Goal: Complete application form

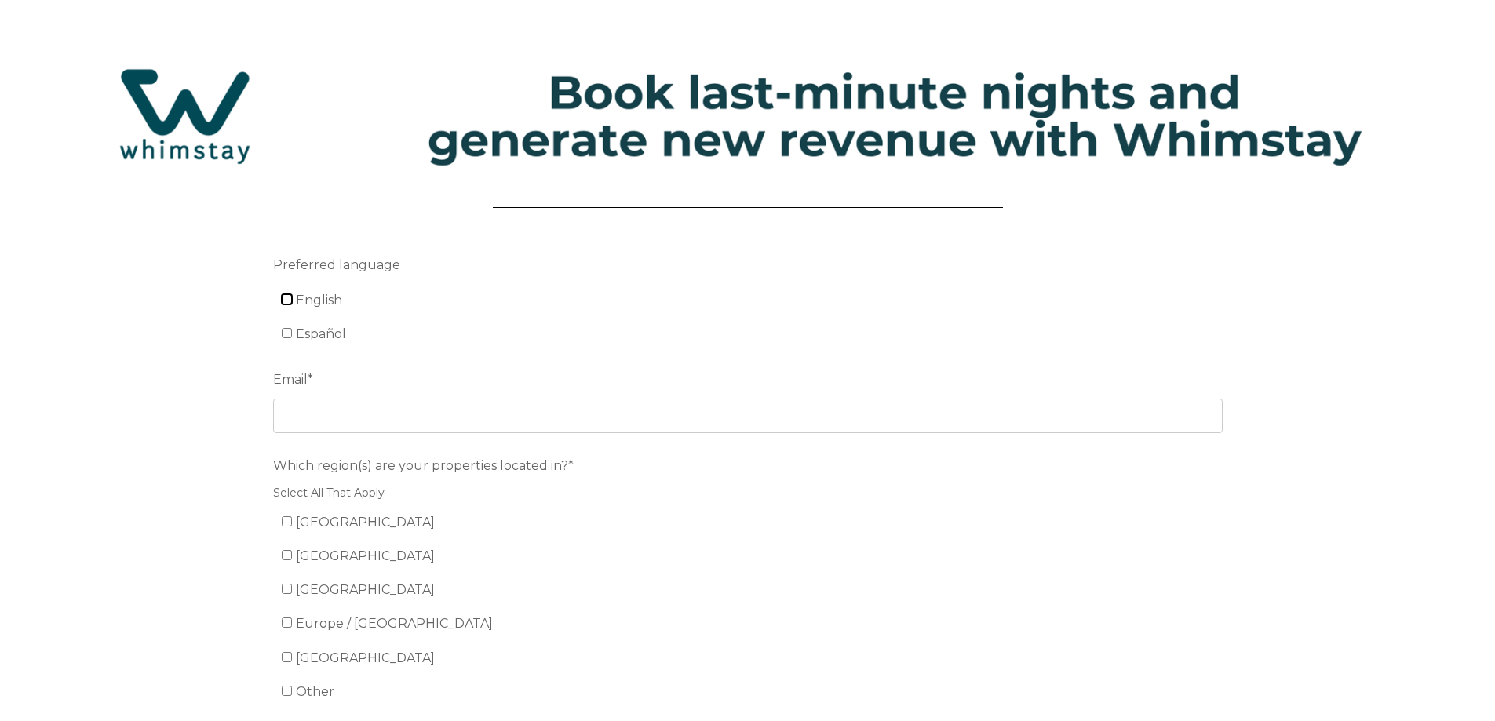
click at [286, 303] on input "English" at bounding box center [287, 299] width 10 height 10
checkbox input "true"
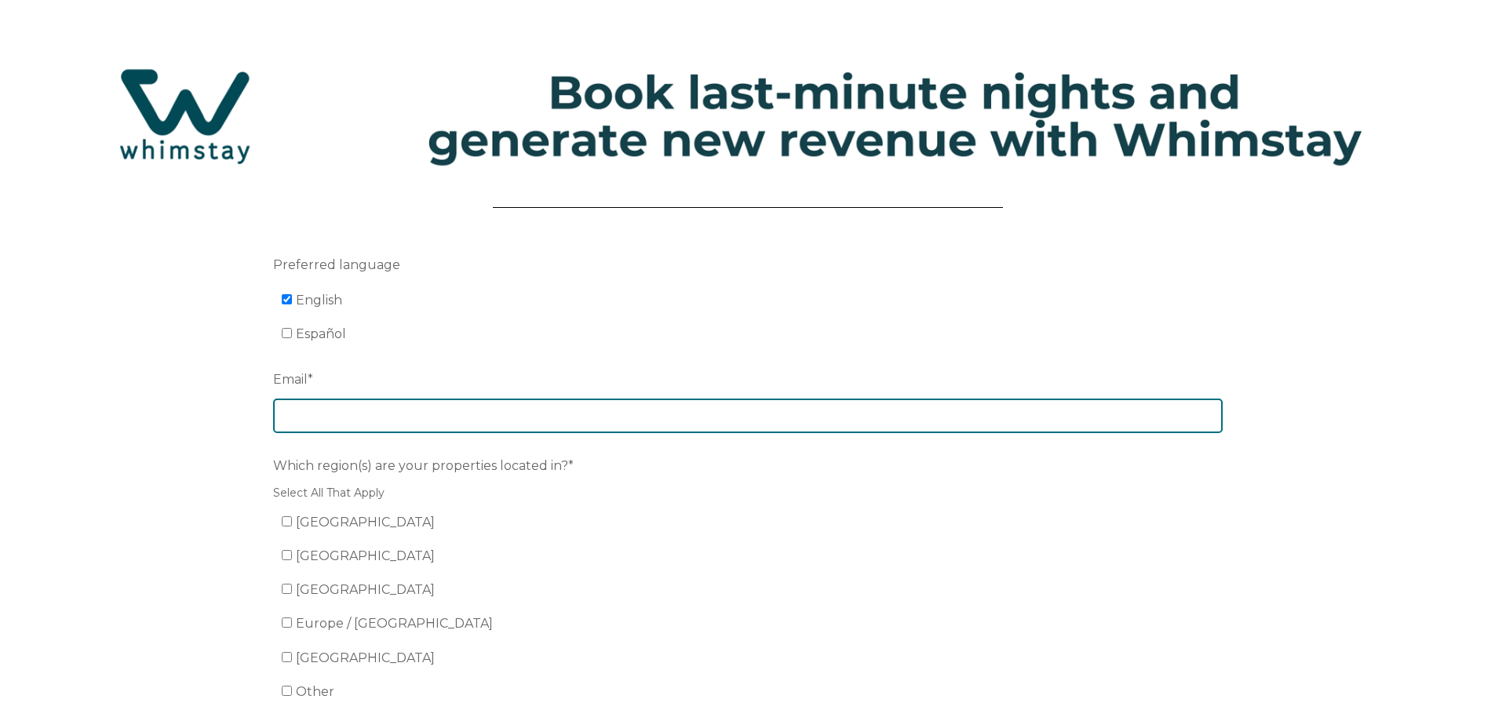
click at [293, 410] on input "Email *" at bounding box center [747, 416] width 949 height 35
drag, startPoint x: 367, startPoint y: 417, endPoint x: 256, endPoint y: 410, distance: 111.7
click at [256, 410] on form "Preferred language English Español Email * sarah.wagner@booksunvalley.com Which…" at bounding box center [748, 520] width 1020 height 609
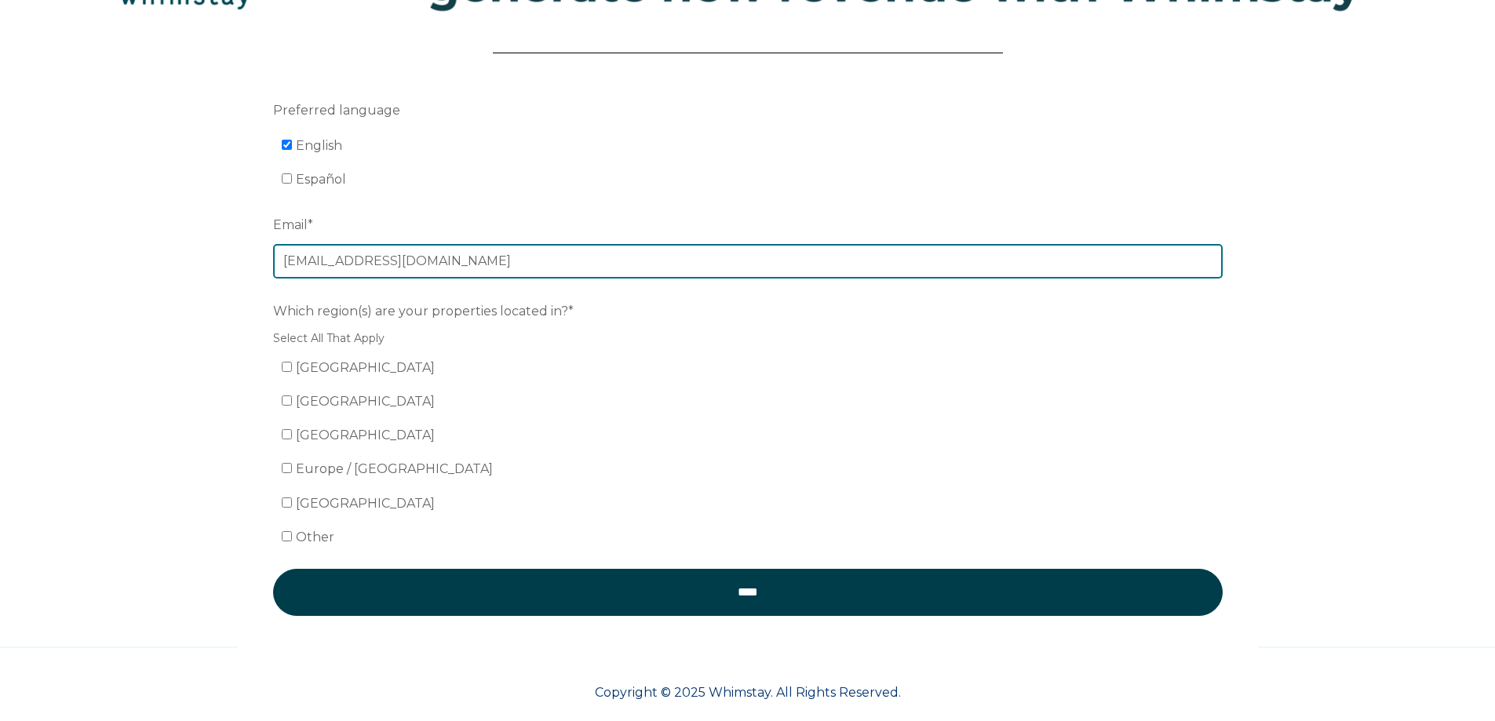
scroll to position [173, 0]
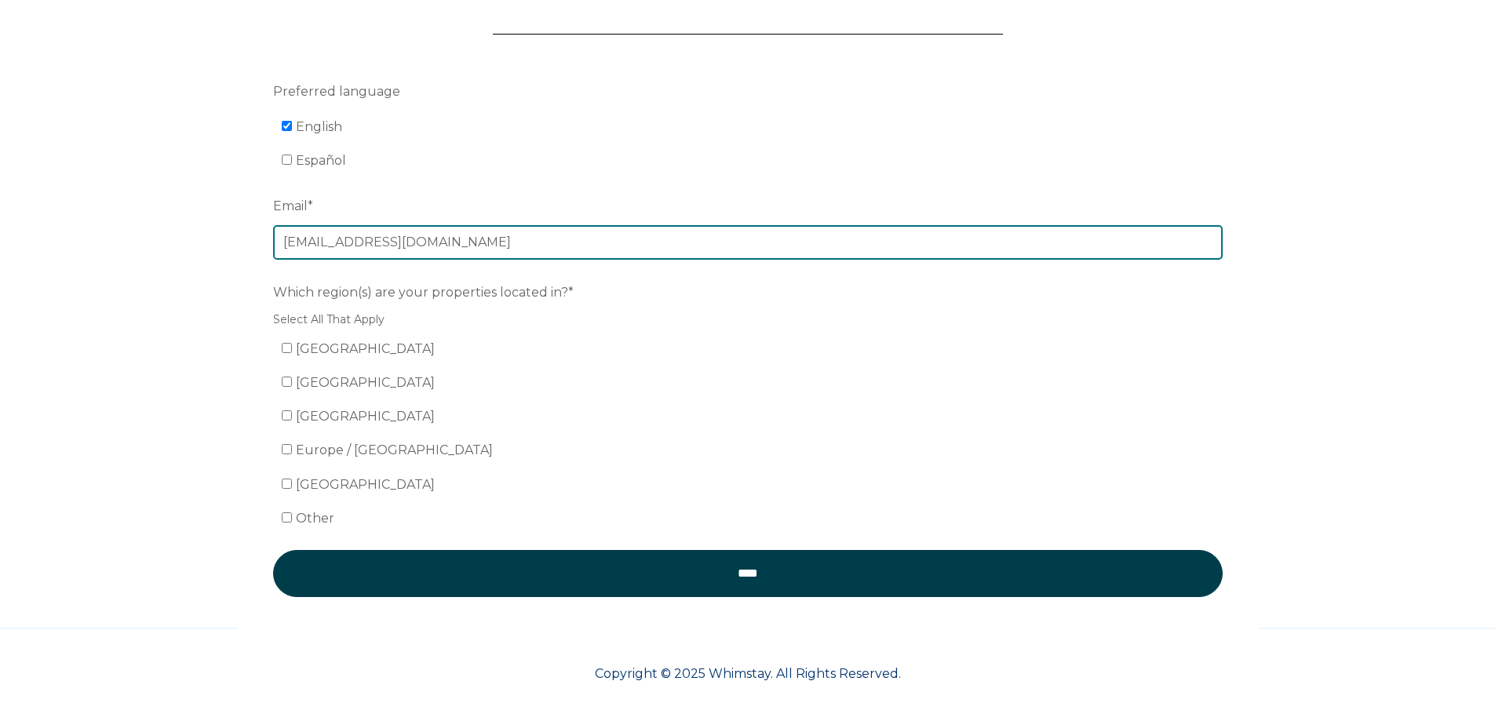
type input "[EMAIL_ADDRESS][DOMAIN_NAME]"
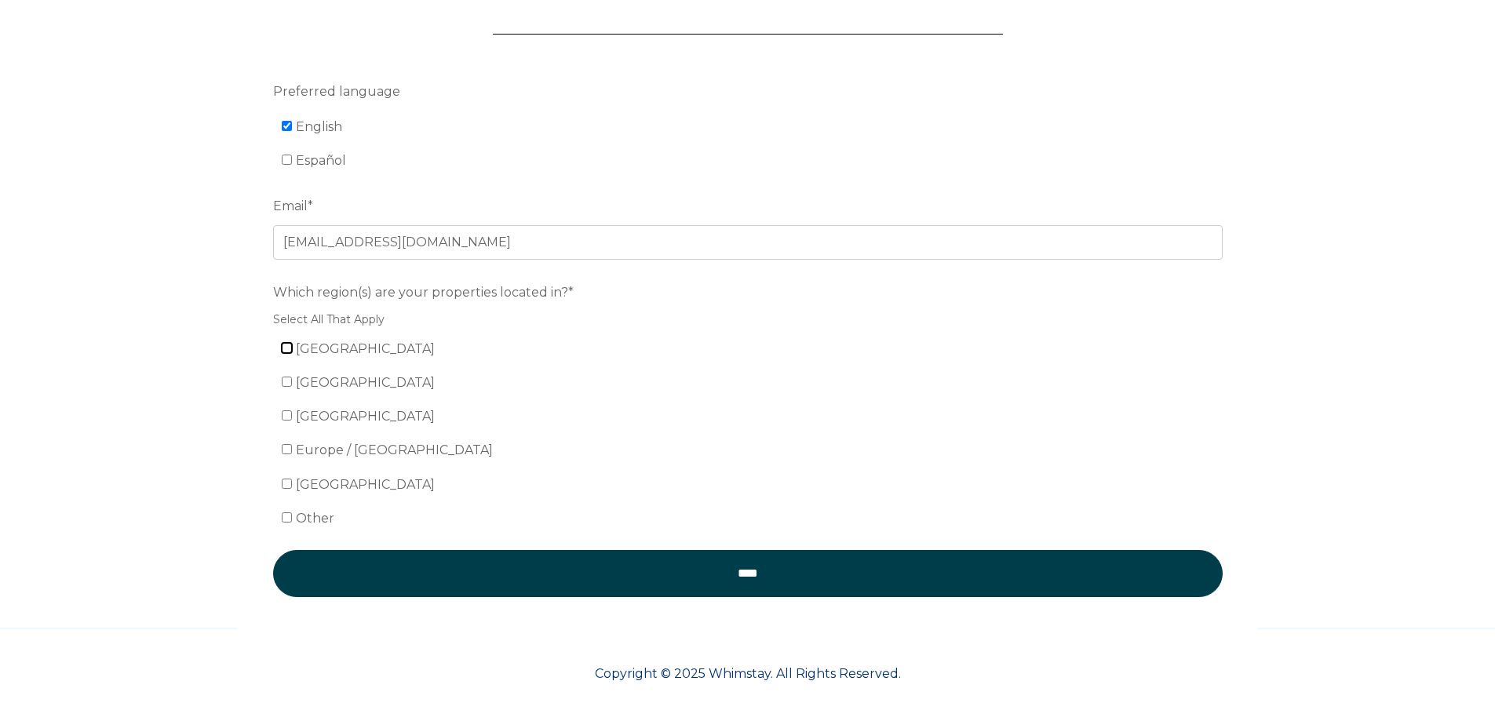
click at [287, 348] on input "United States" at bounding box center [287, 348] width 10 height 10
checkbox input "true"
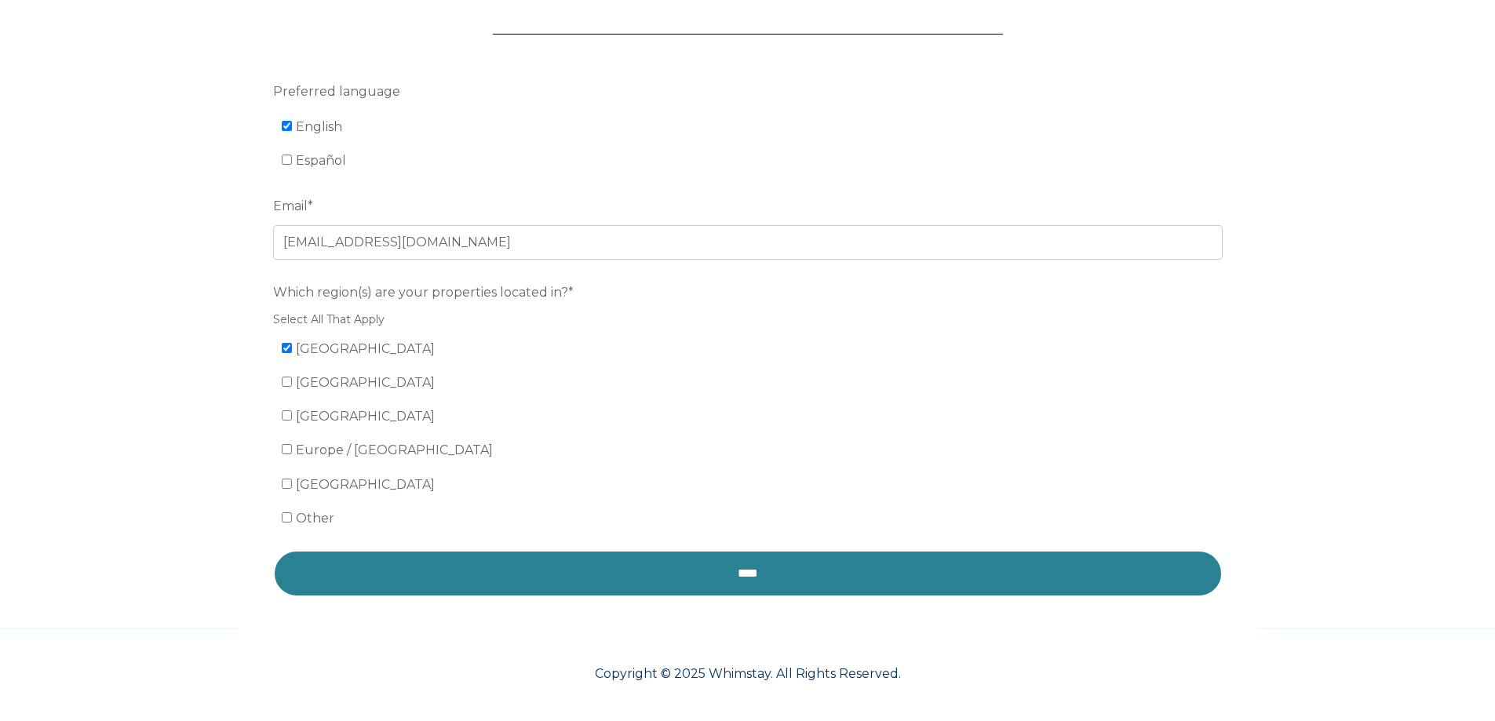
click at [759, 592] on input "****" at bounding box center [747, 573] width 949 height 47
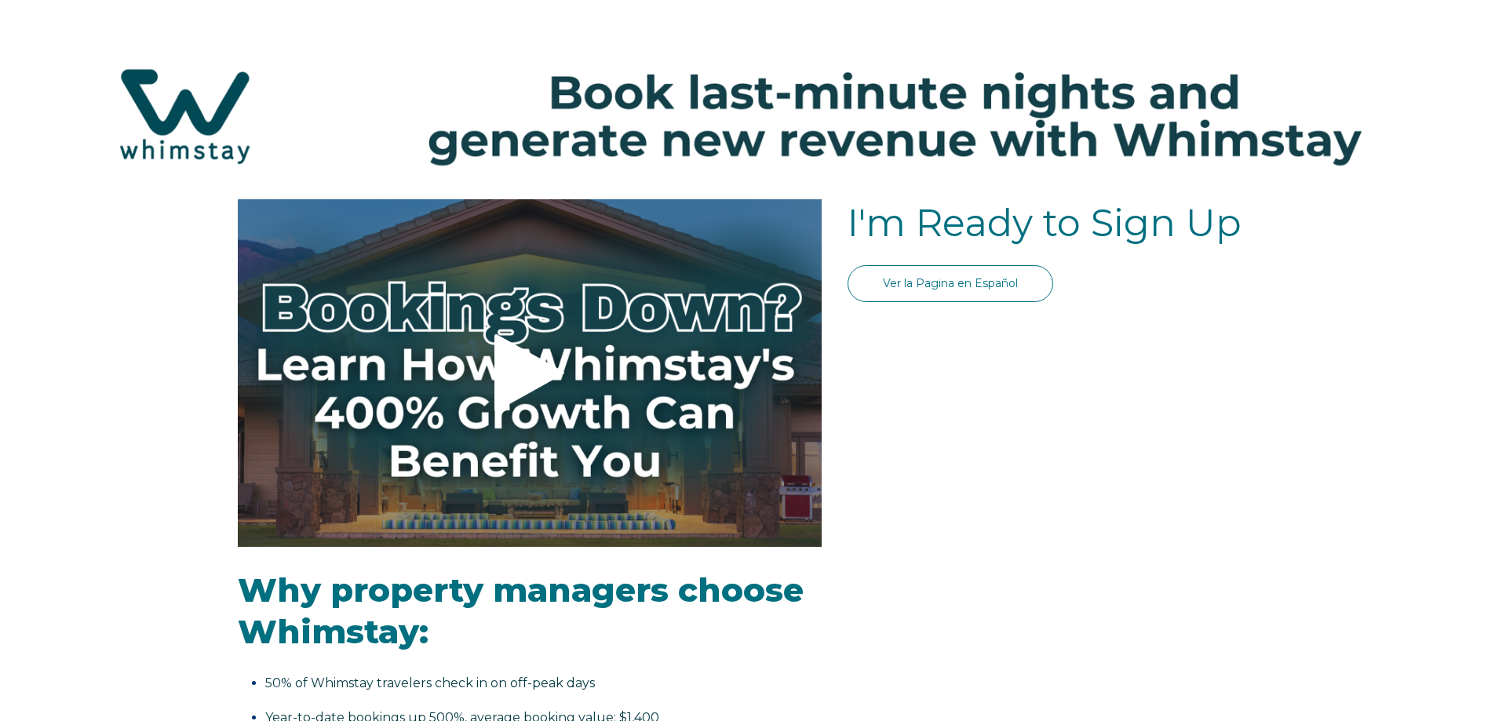
select select "US"
select select "Standard"
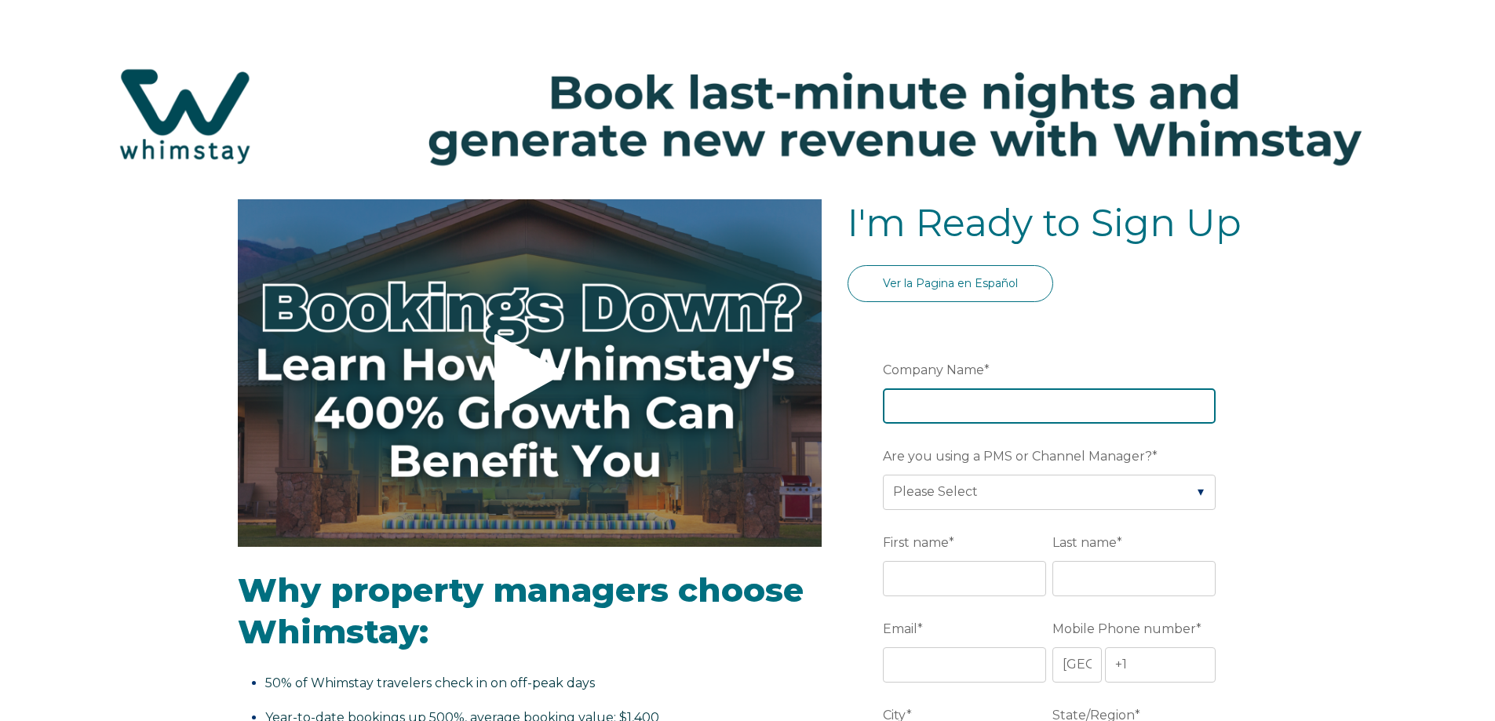
click at [947, 416] on input "Company Name *" at bounding box center [1049, 405] width 333 height 35
type input "Alpine Lodging Sun Valley"
type input "Ketchum"
type input "ID"
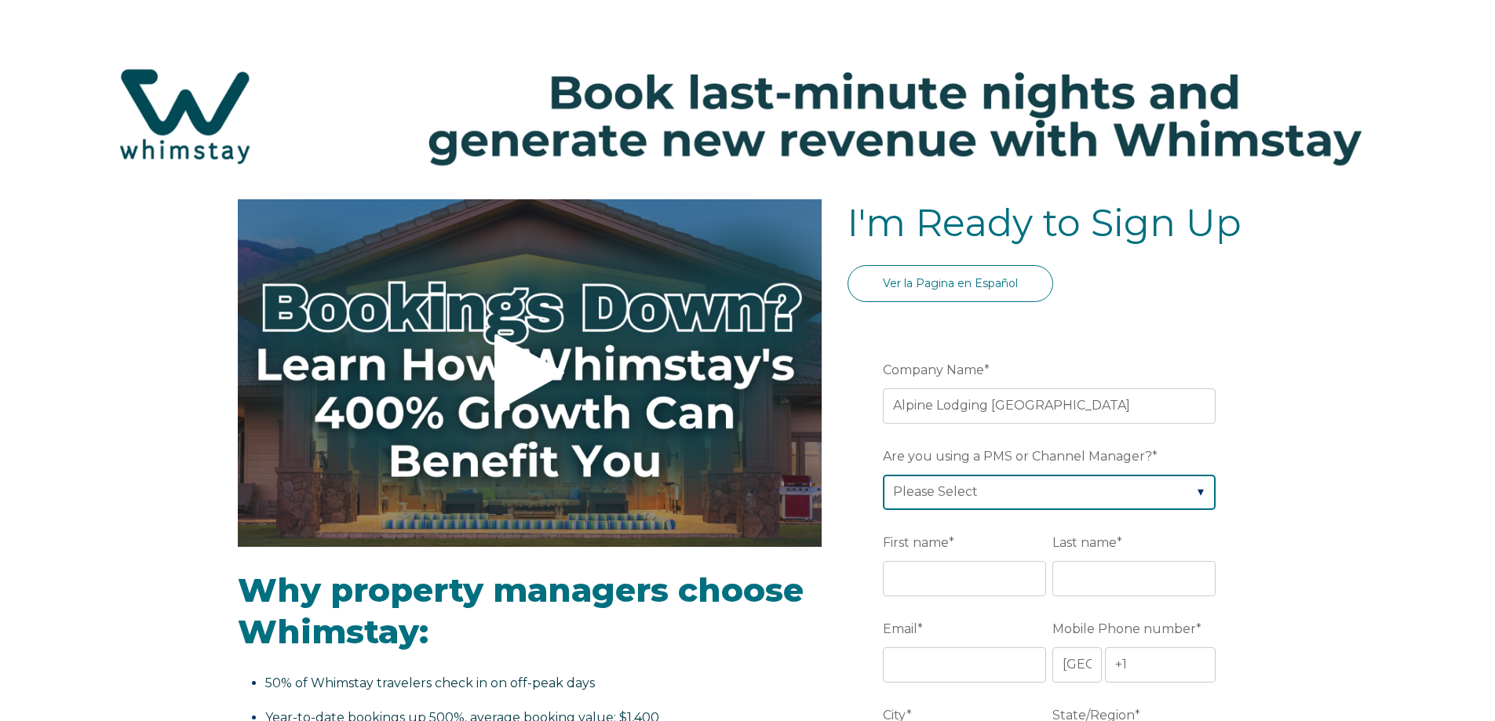
click at [1021, 497] on select "Please Select Barefoot BookingPal Boost Brightside CiiRUS Escapia Guesty Hostaw…" at bounding box center [1049, 492] width 333 height 35
select select "Escapia"
click at [883, 475] on select "Please Select Barefoot BookingPal Boost Brightside CiiRUS Escapia Guesty Hostaw…" at bounding box center [1049, 492] width 333 height 35
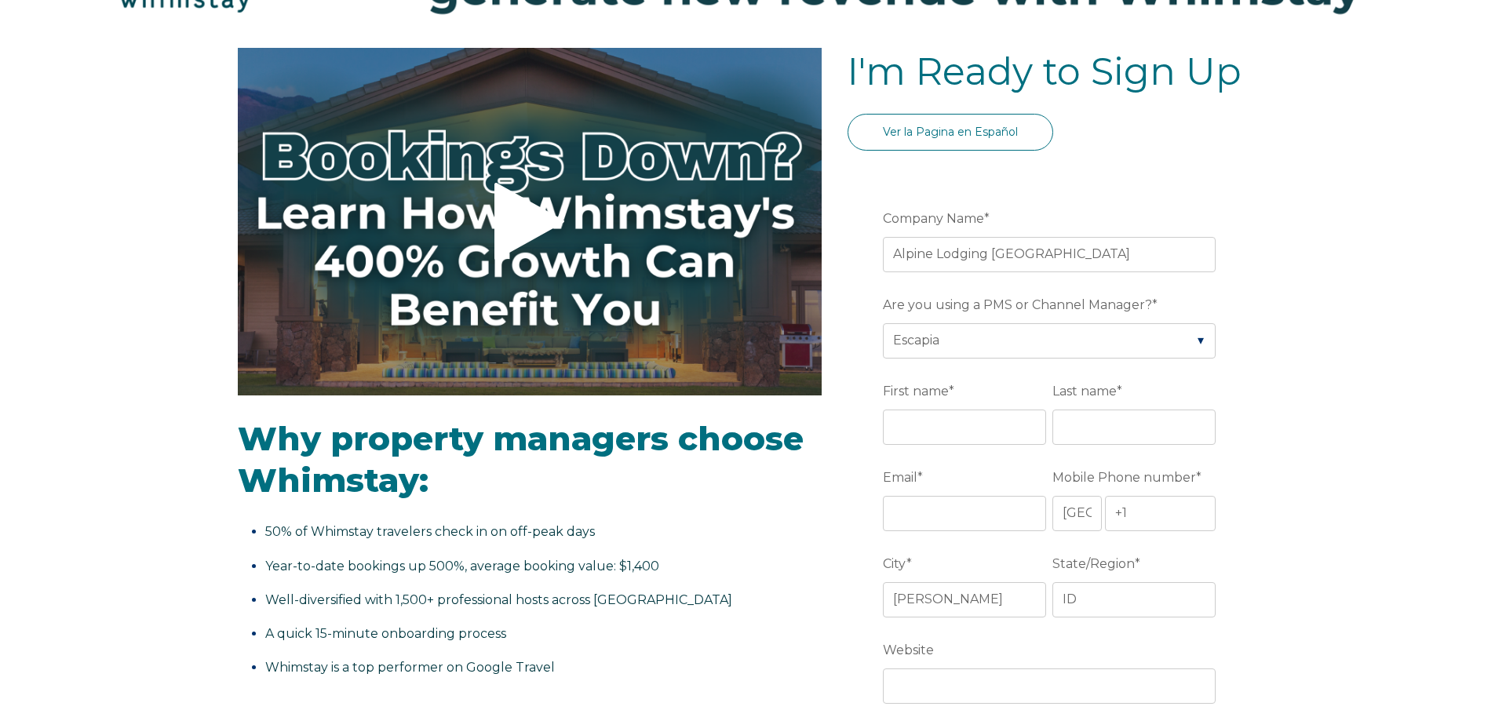
scroll to position [235, 0]
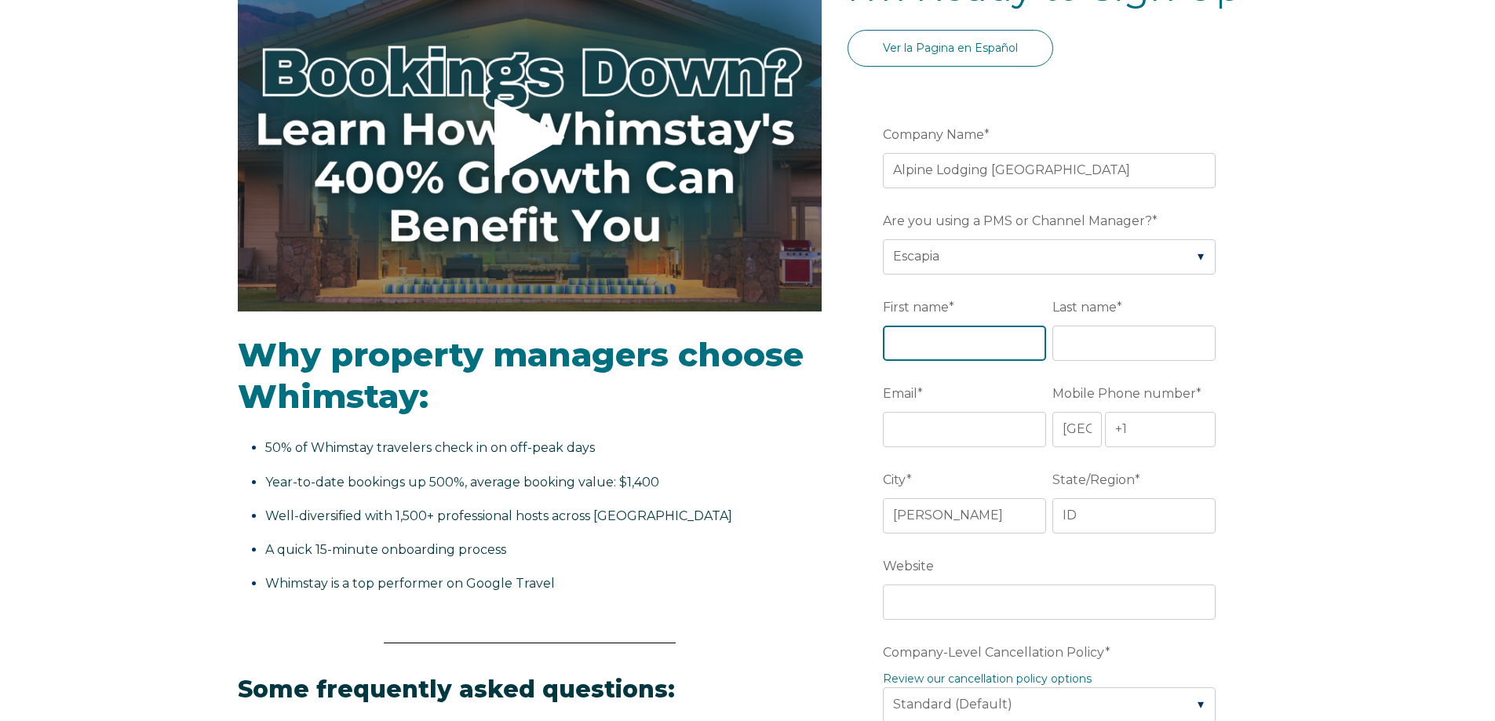
click at [956, 348] on input "First name *" at bounding box center [964, 343] width 163 height 35
type input "Sarah"
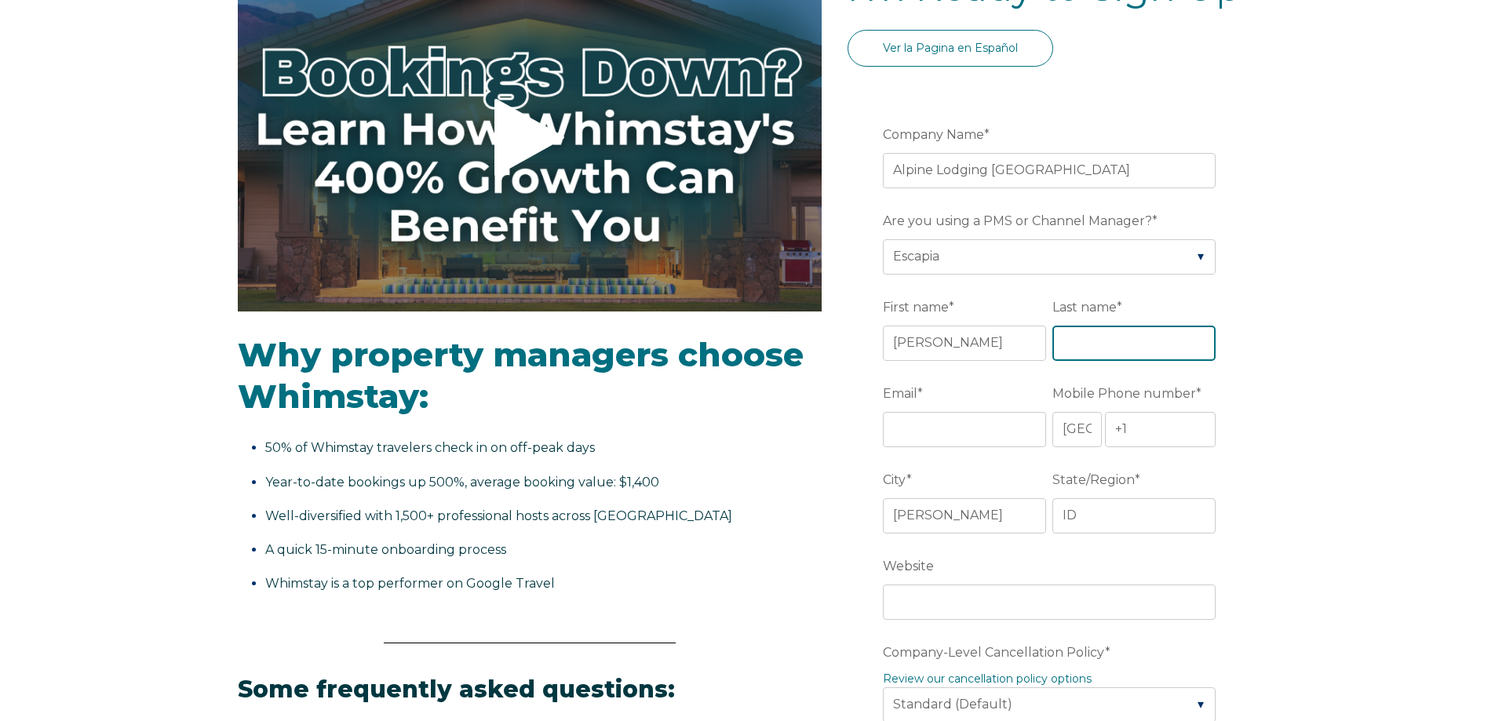
type input "E"
type input "Wagner"
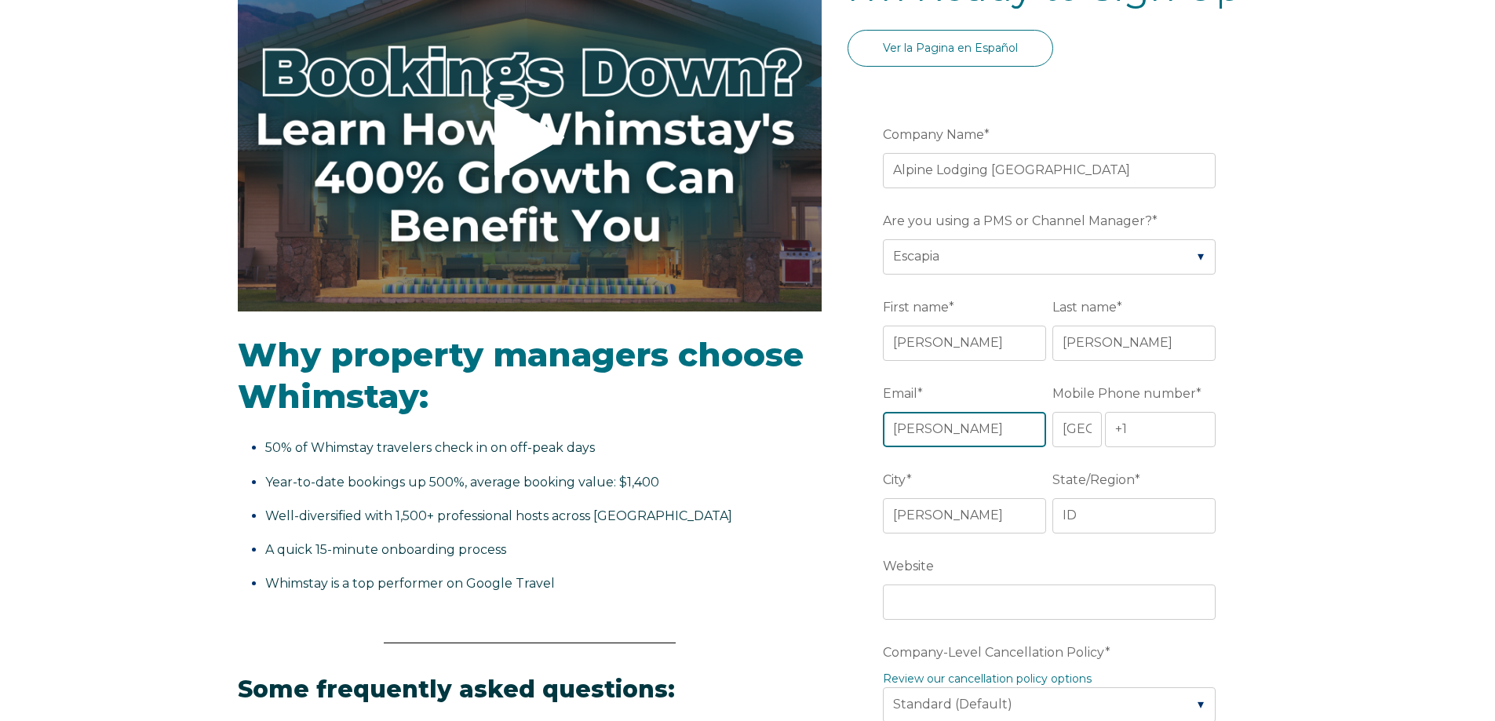
type input "[PERSON_NAME][EMAIL_ADDRESS][PERSON_NAME][DOMAIN_NAME]"
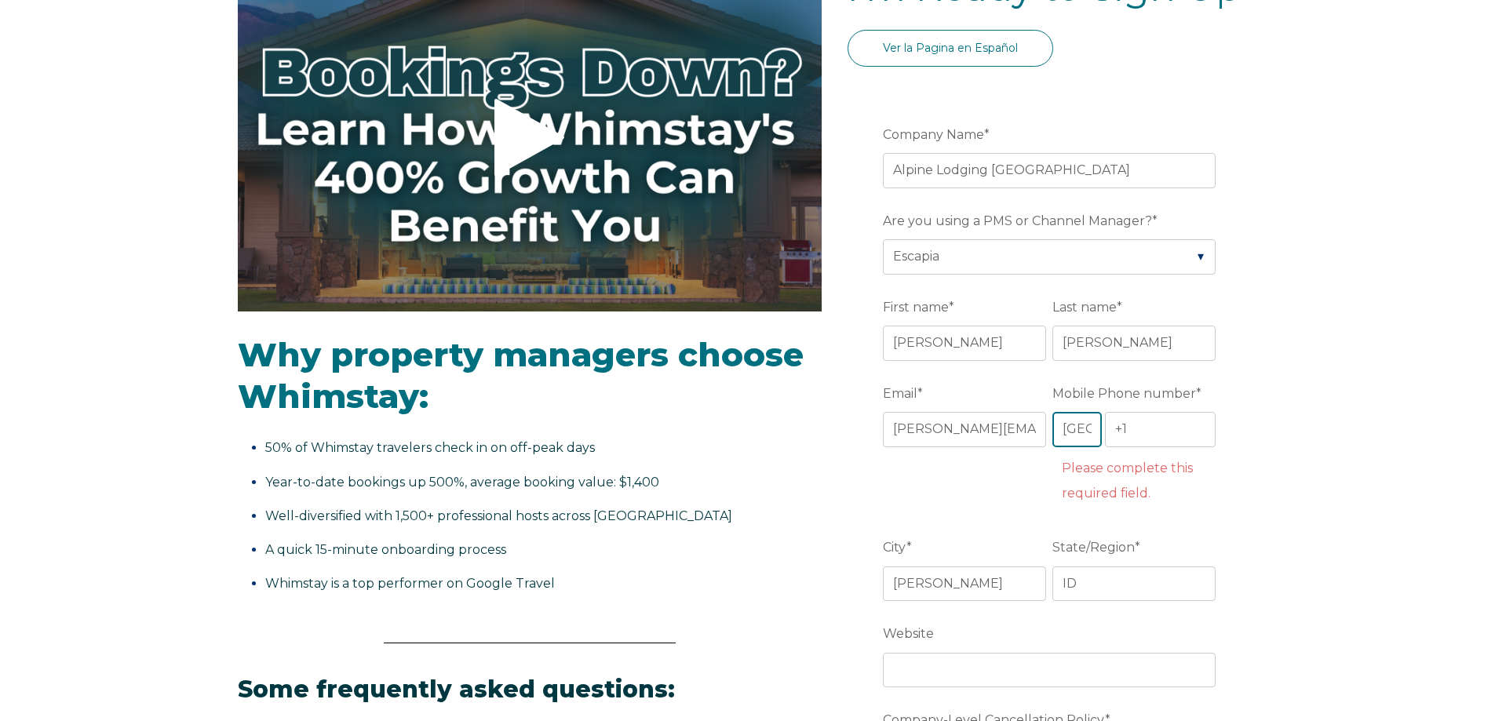
click at [1084, 432] on select "* Afghanistan (‫افغانستان‬‎) Albania (Shqipëri) Algeria (‫الجزائر‬‎) American S…" at bounding box center [1076, 429] width 49 height 35
click at [1131, 424] on input "+1" at bounding box center [1160, 429] width 111 height 35
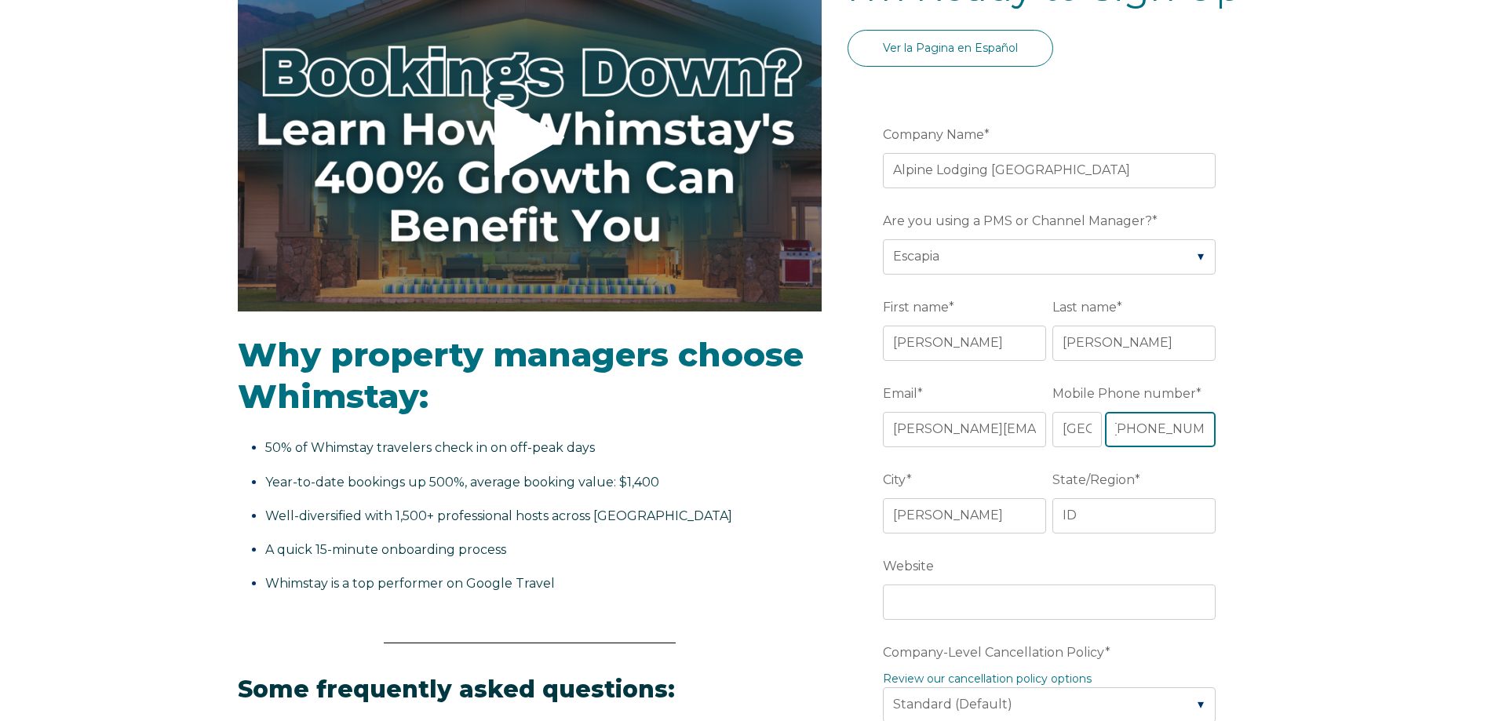
scroll to position [0, 6]
type input "+1 208-726-5601"
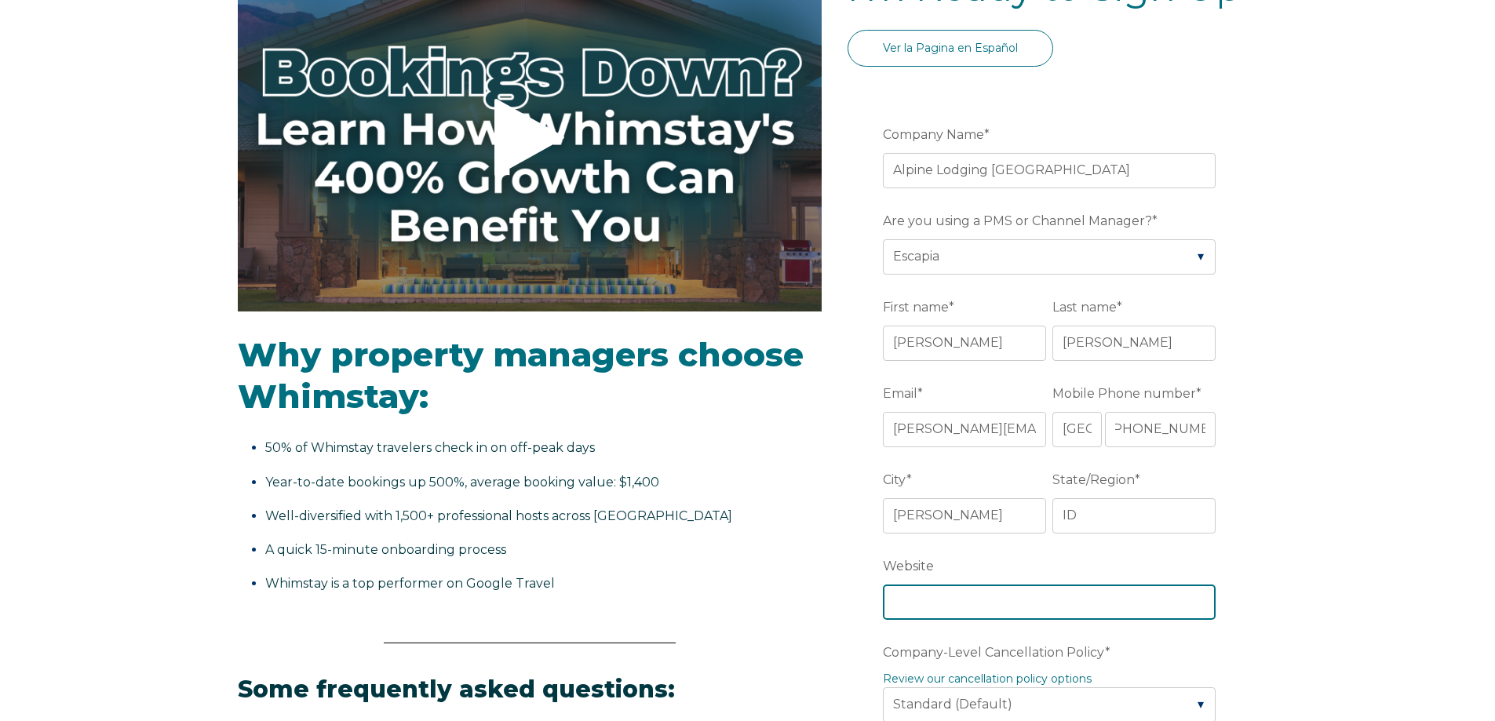
scroll to position [0, 0]
click at [931, 600] on input "Website" at bounding box center [1049, 602] width 333 height 35
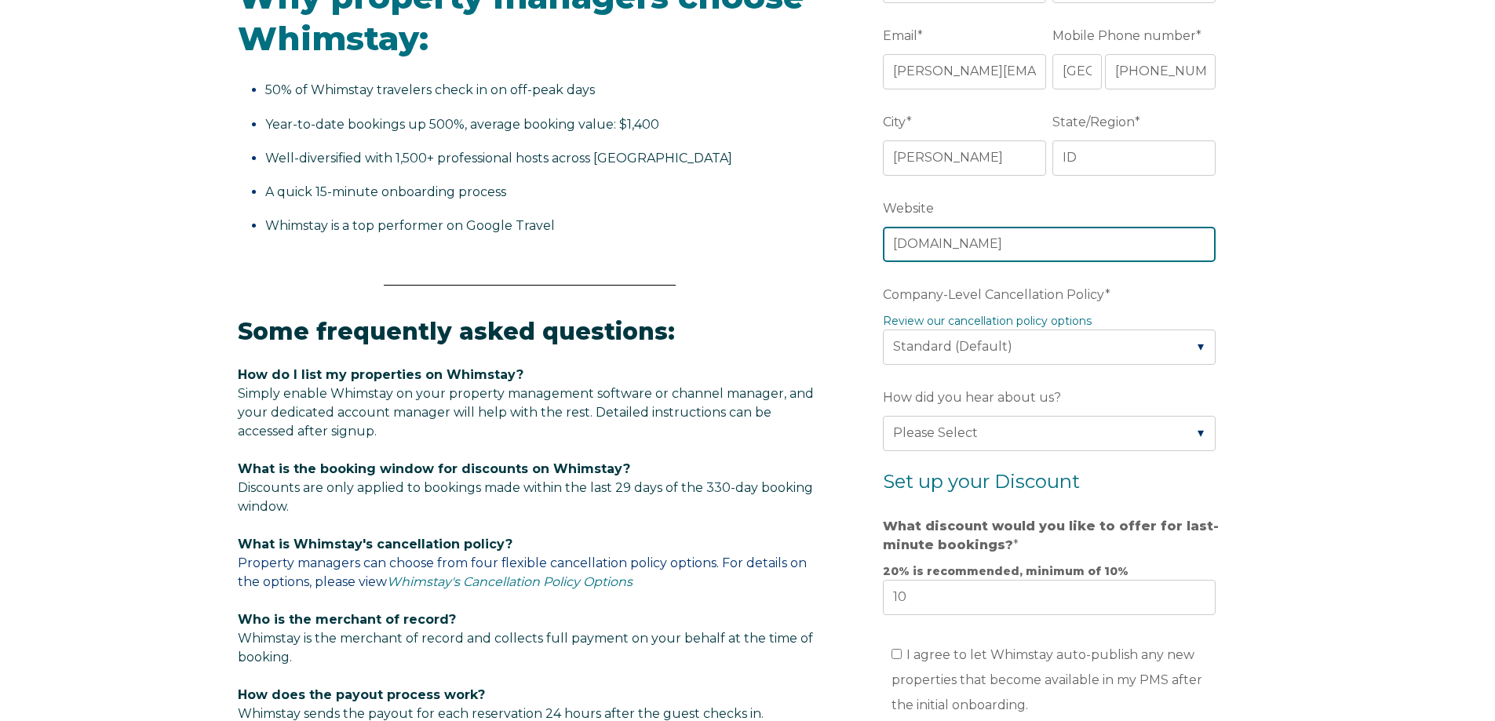
scroll to position [628, 0]
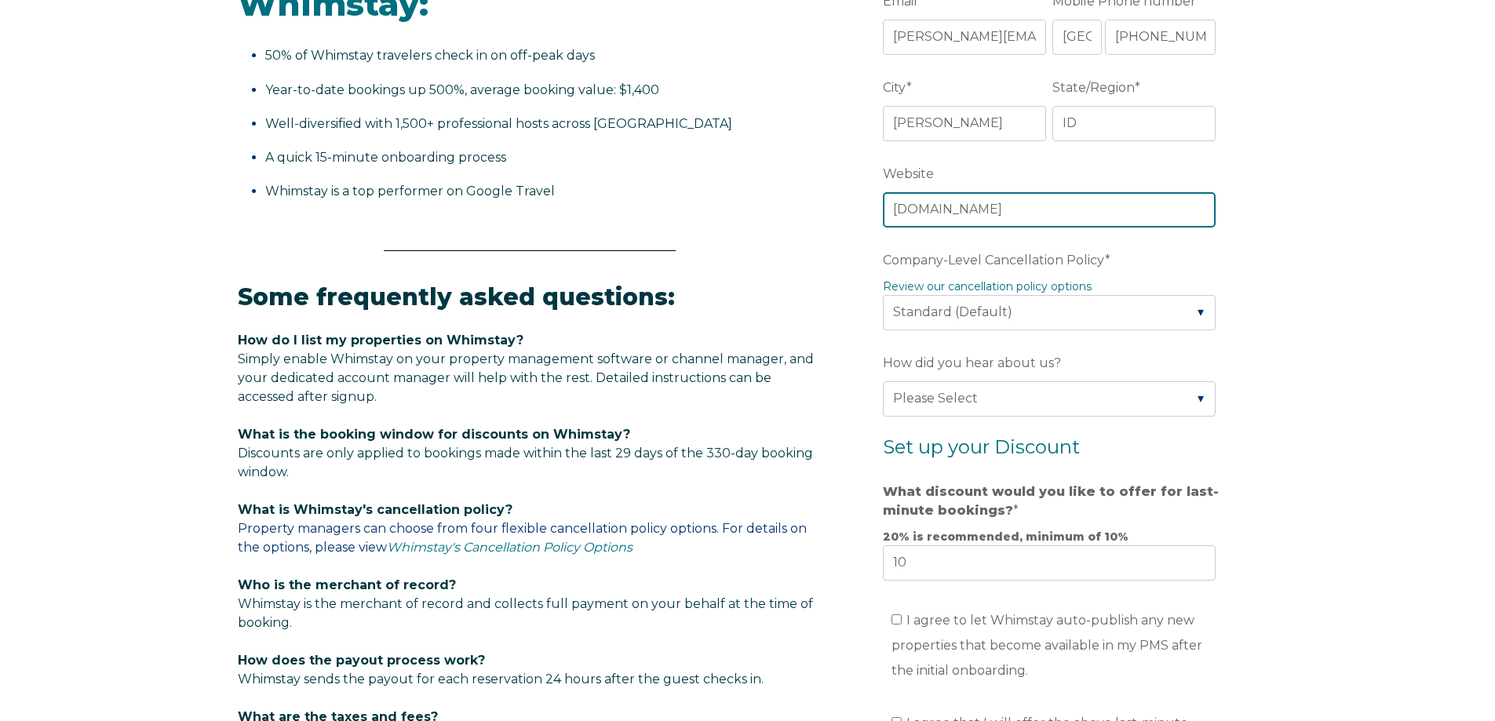
type input "booksunvalley.com"
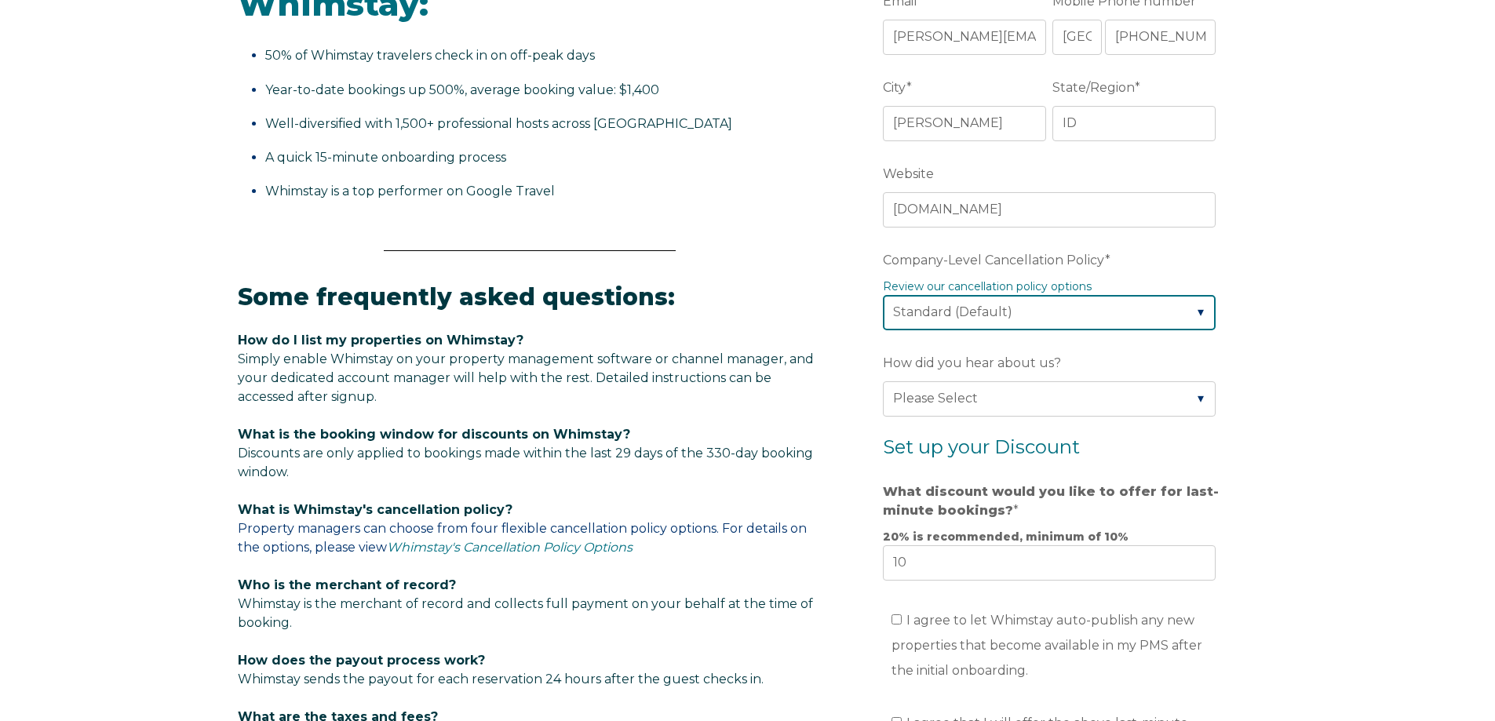
click at [1131, 322] on select "Please Select Partial Standard (Default) Moderate Strict" at bounding box center [1049, 312] width 333 height 35
click at [1117, 309] on select "Please Select Partial Standard (Default) Moderate Strict" at bounding box center [1049, 312] width 333 height 35
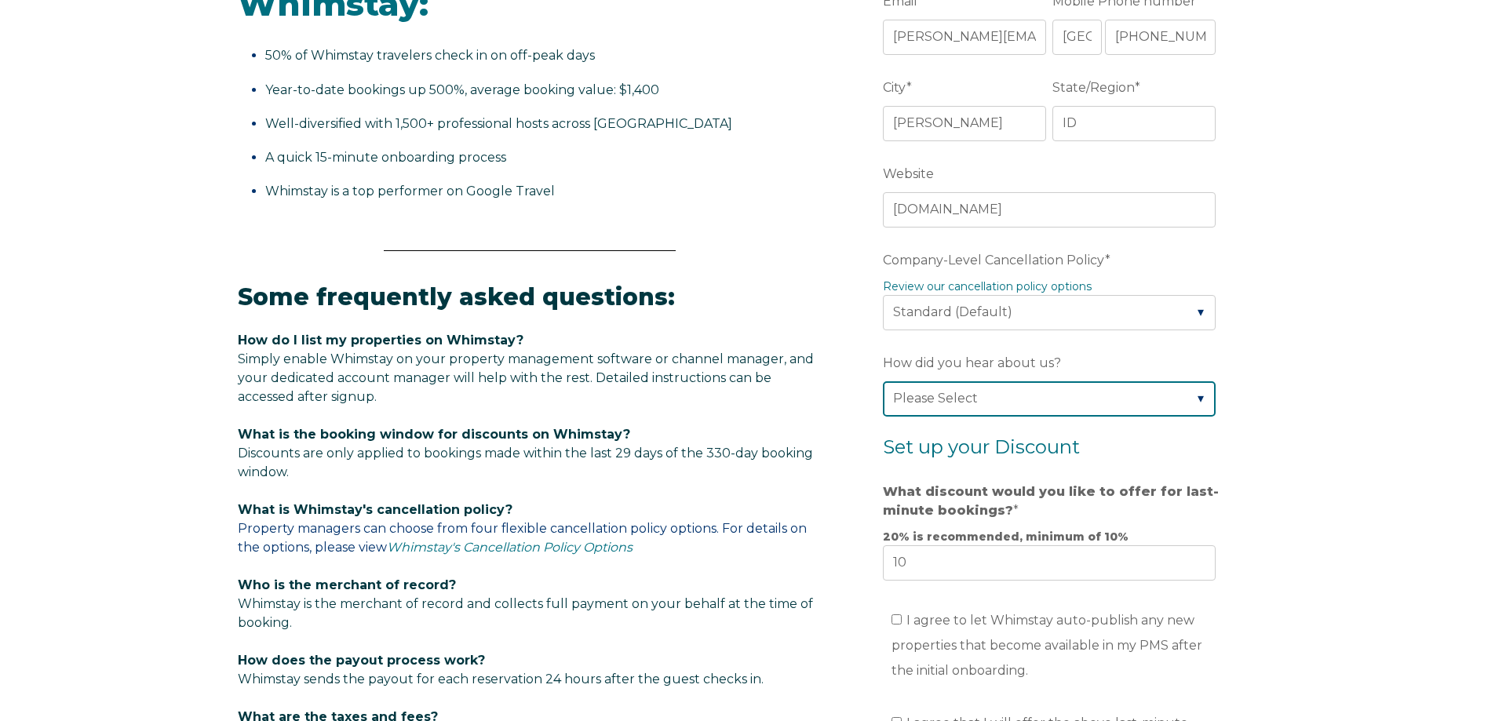
click at [953, 393] on select "Please Select Found Whimstay through a Google search Spoke to a Whimstay salesp…" at bounding box center [1049, 398] width 333 height 35
select select "Whimstay Sales"
click at [883, 381] on select "Please Select Found Whimstay through a Google search Spoke to a Whimstay salesp…" at bounding box center [1049, 398] width 333 height 35
click at [1000, 330] on fieldset "Company-Level Cancellation Policy * Review our cancellation policy options Plea…" at bounding box center [1052, 297] width 339 height 103
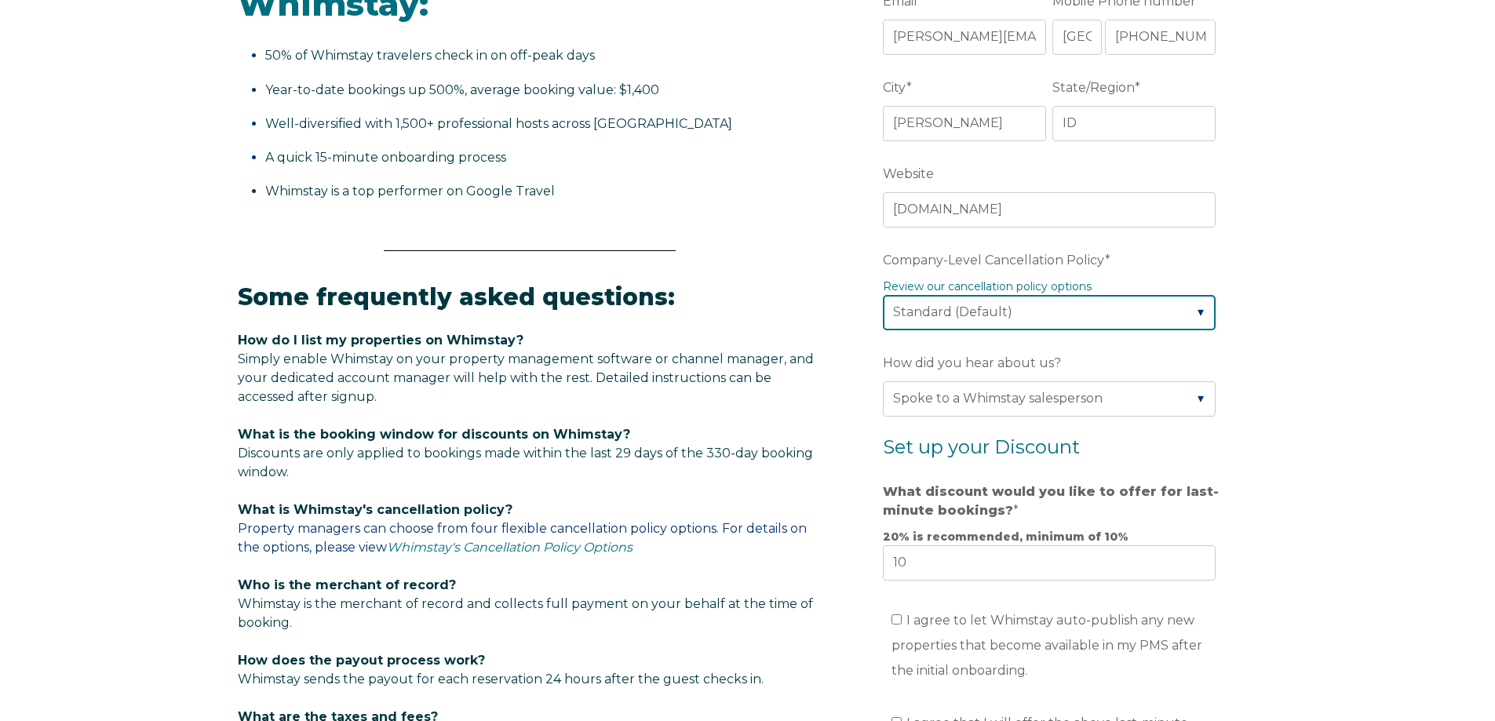
click at [1004, 309] on select "Please Select Partial Standard (Default) Moderate Strict" at bounding box center [1049, 312] width 333 height 35
select select "Strict"
click at [883, 295] on select "Please Select Partial Standard (Default) Moderate Strict" at bounding box center [1049, 312] width 333 height 35
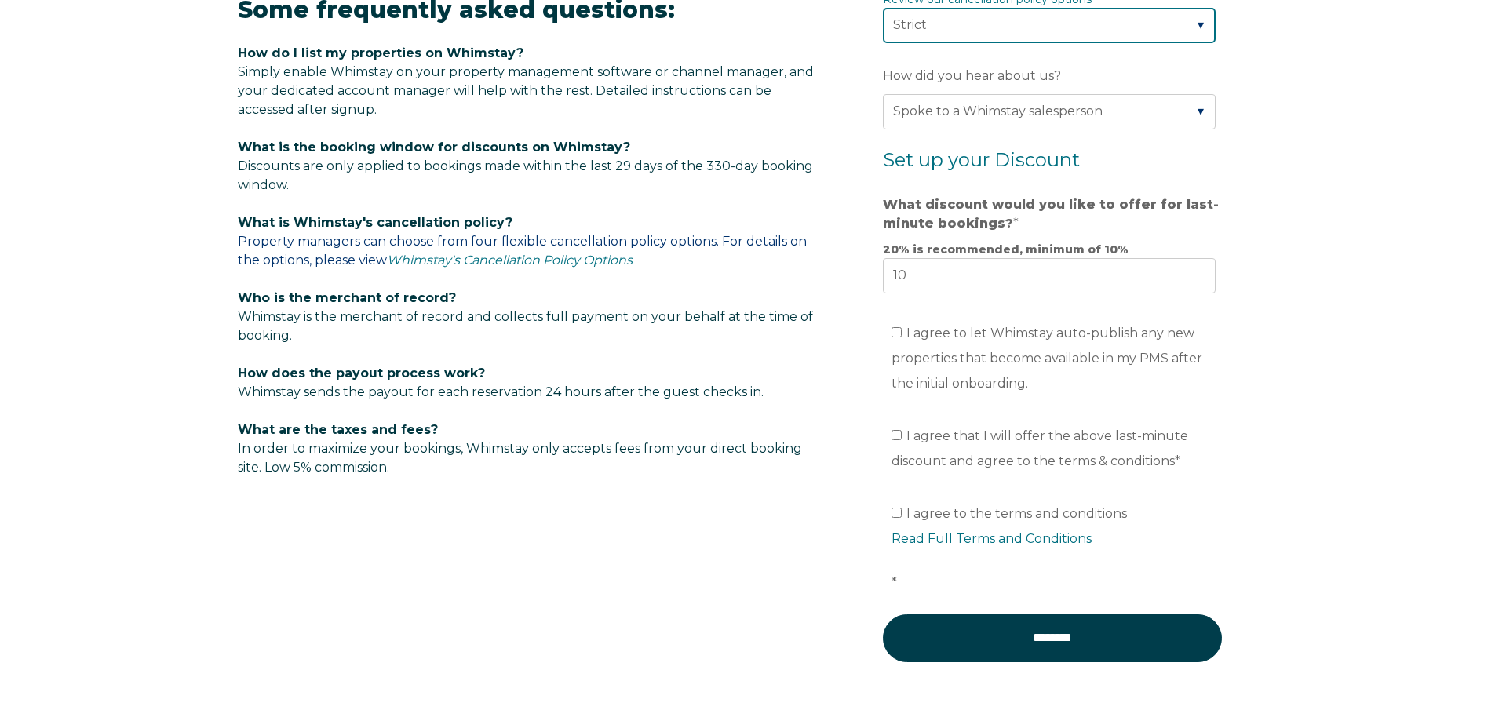
scroll to position [942, 0]
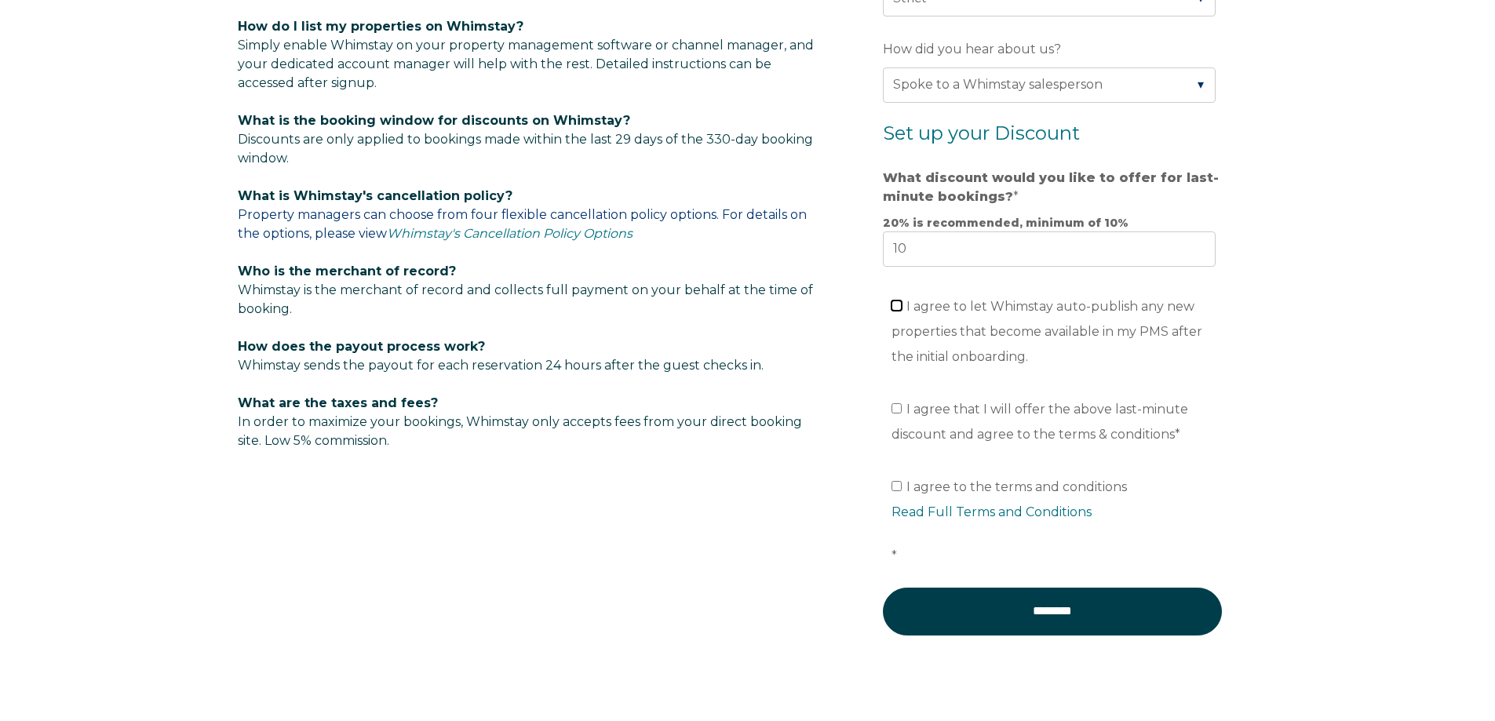
click at [897, 306] on input "I agree to let Whimstay auto-publish any new properties that become available i…" at bounding box center [896, 306] width 10 height 10
checkbox input "true"
click at [896, 408] on input "I agree that I will offer the above last-minute discount and agree to the terms…" at bounding box center [896, 408] width 10 height 10
checkbox input "true"
click at [896, 489] on input "I agree to the terms and conditions Read Full Terms and Conditions *" at bounding box center [896, 486] width 10 height 10
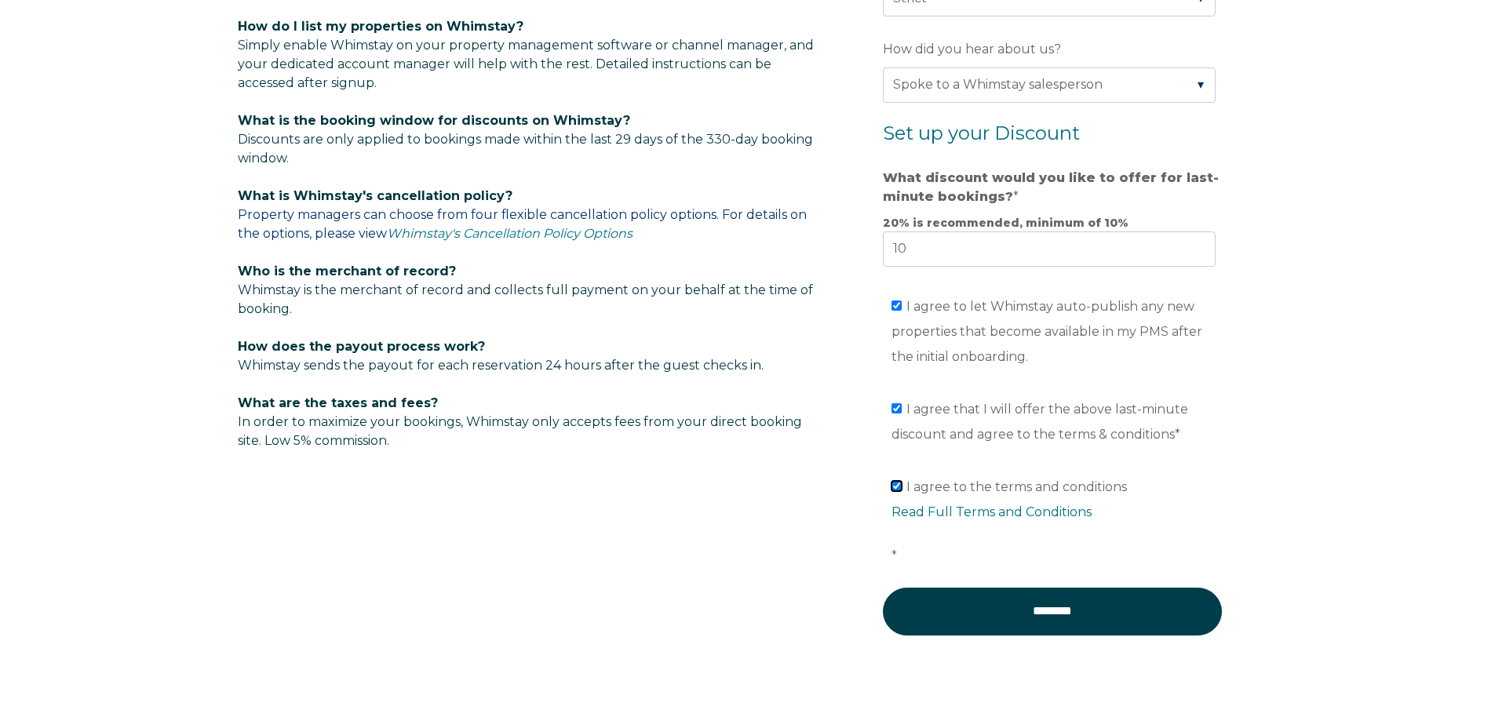
checkbox input "true"
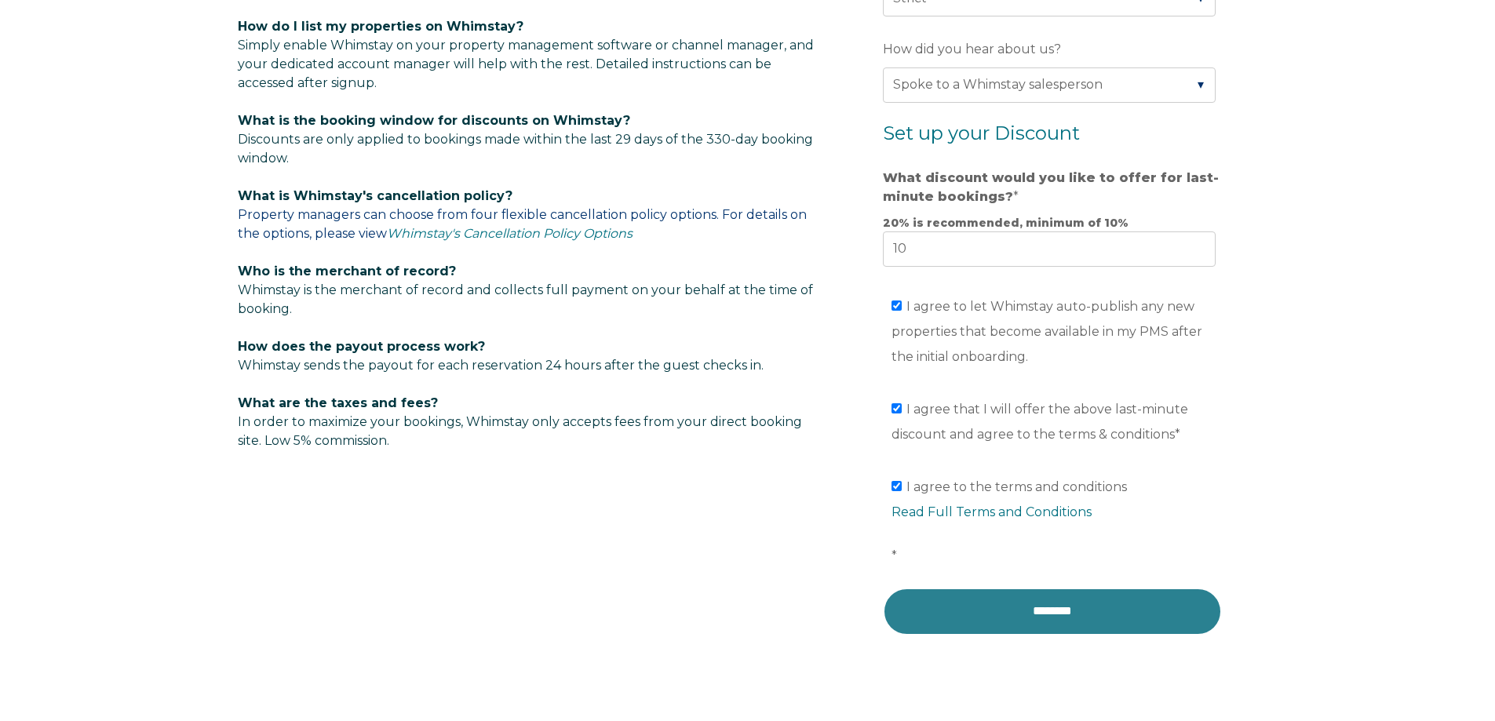
click at [1034, 618] on input "********" at bounding box center [1052, 611] width 339 height 47
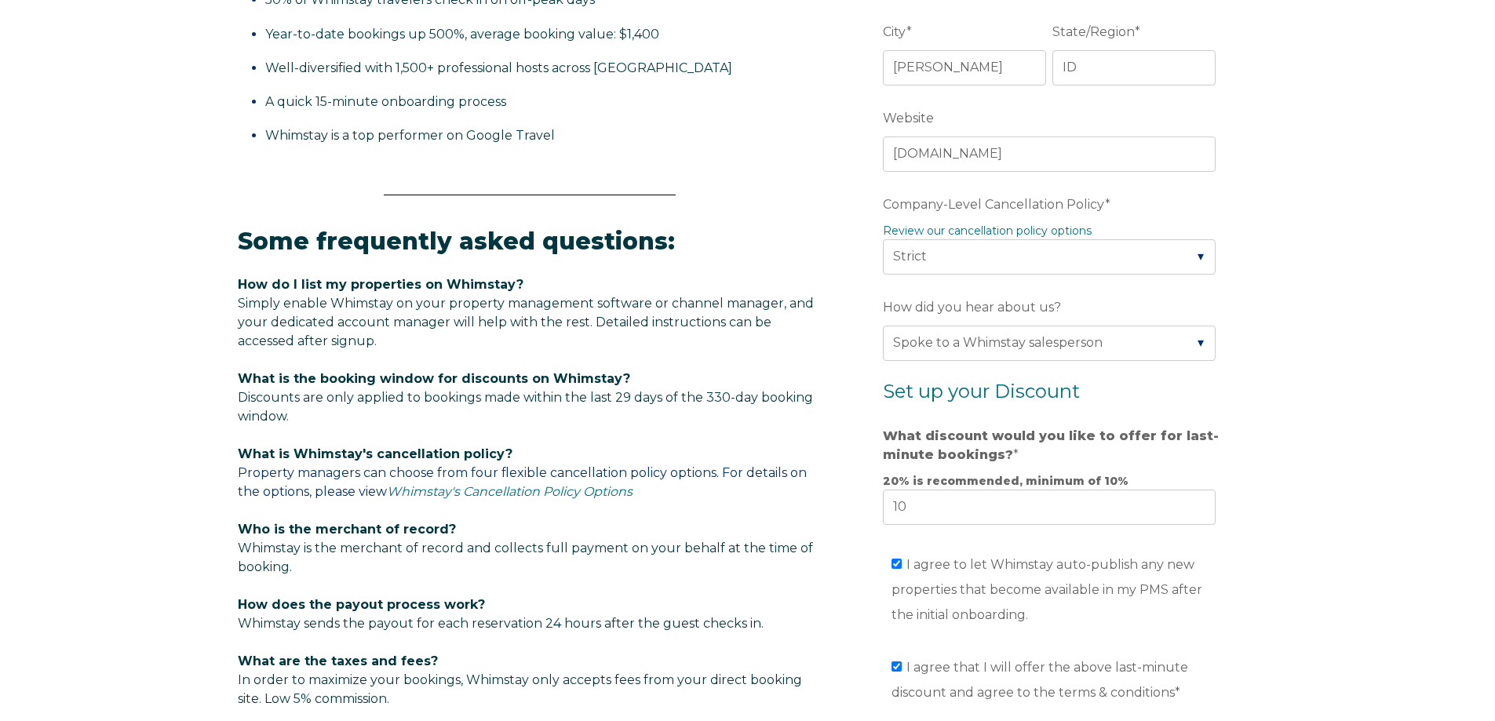
scroll to position [314, 0]
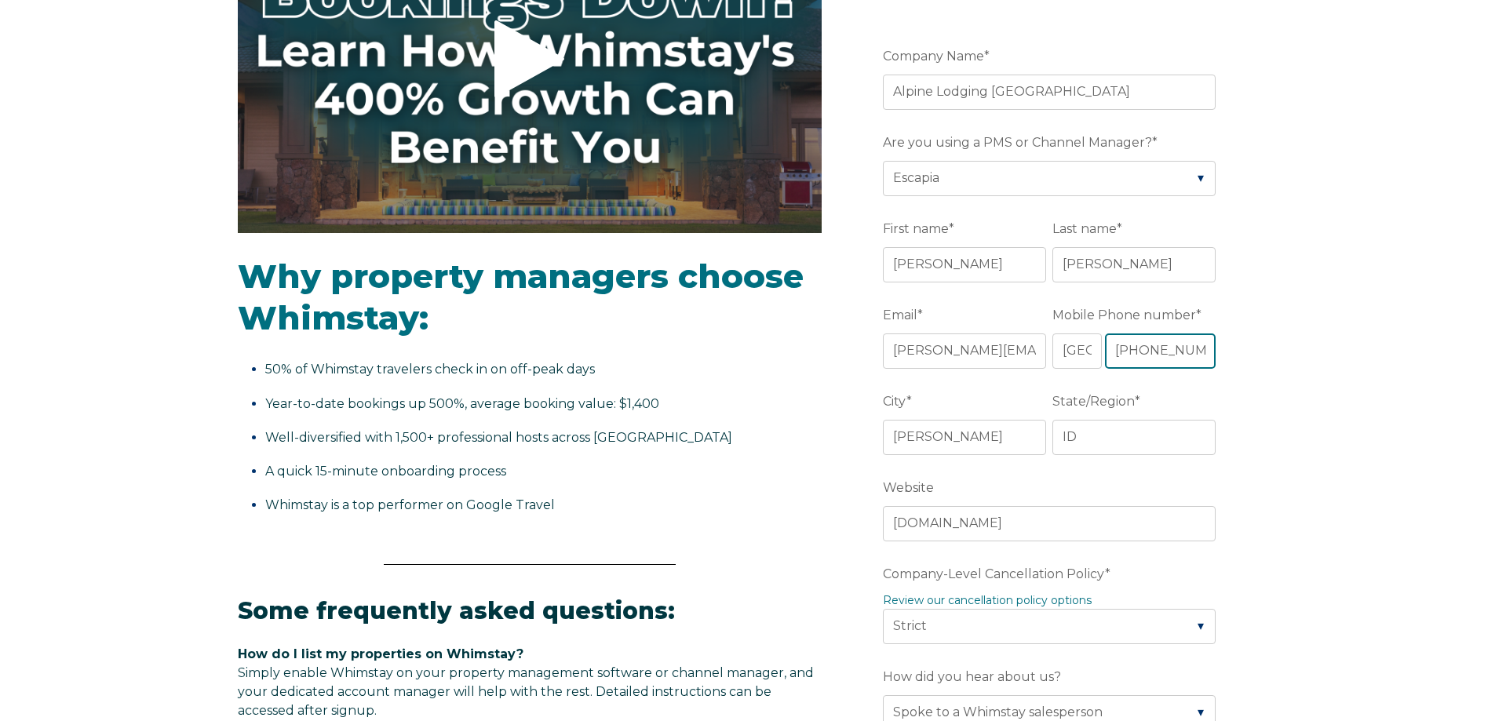
click at [1155, 347] on input "+1 208-726-5601" at bounding box center [1160, 350] width 111 height 35
click at [1177, 351] on input "+1 208726-5601" at bounding box center [1160, 350] width 111 height 35
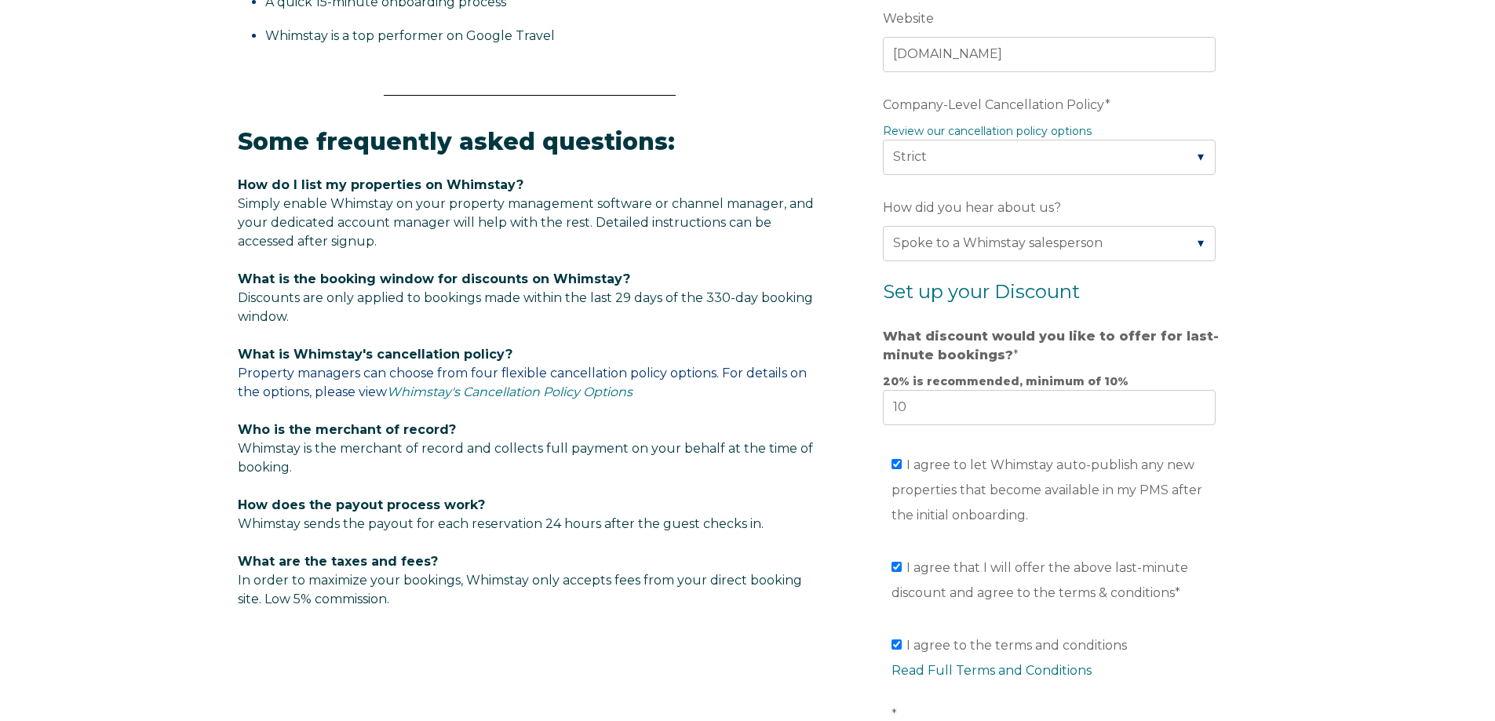
scroll to position [942, 0]
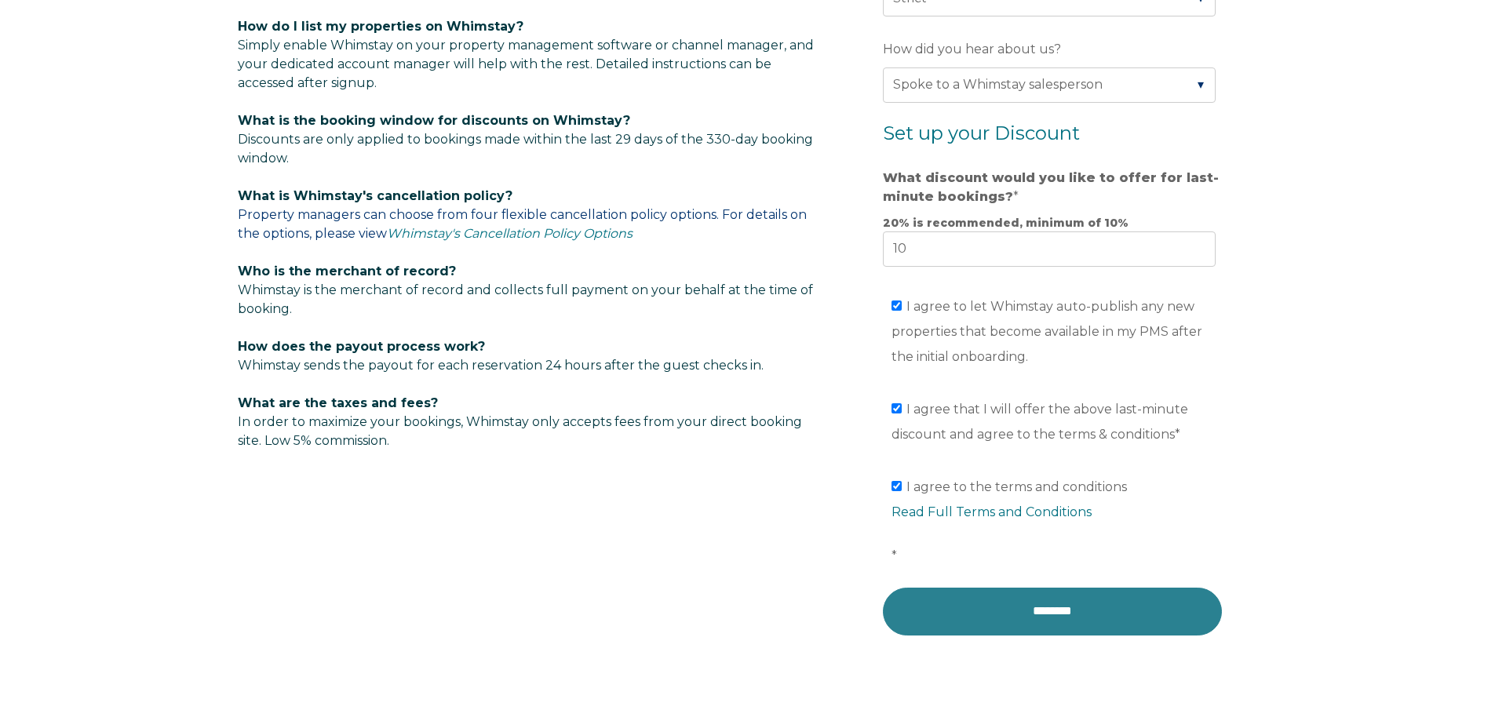
type input "+1 2087265601"
click at [1045, 621] on input "********" at bounding box center [1052, 611] width 339 height 47
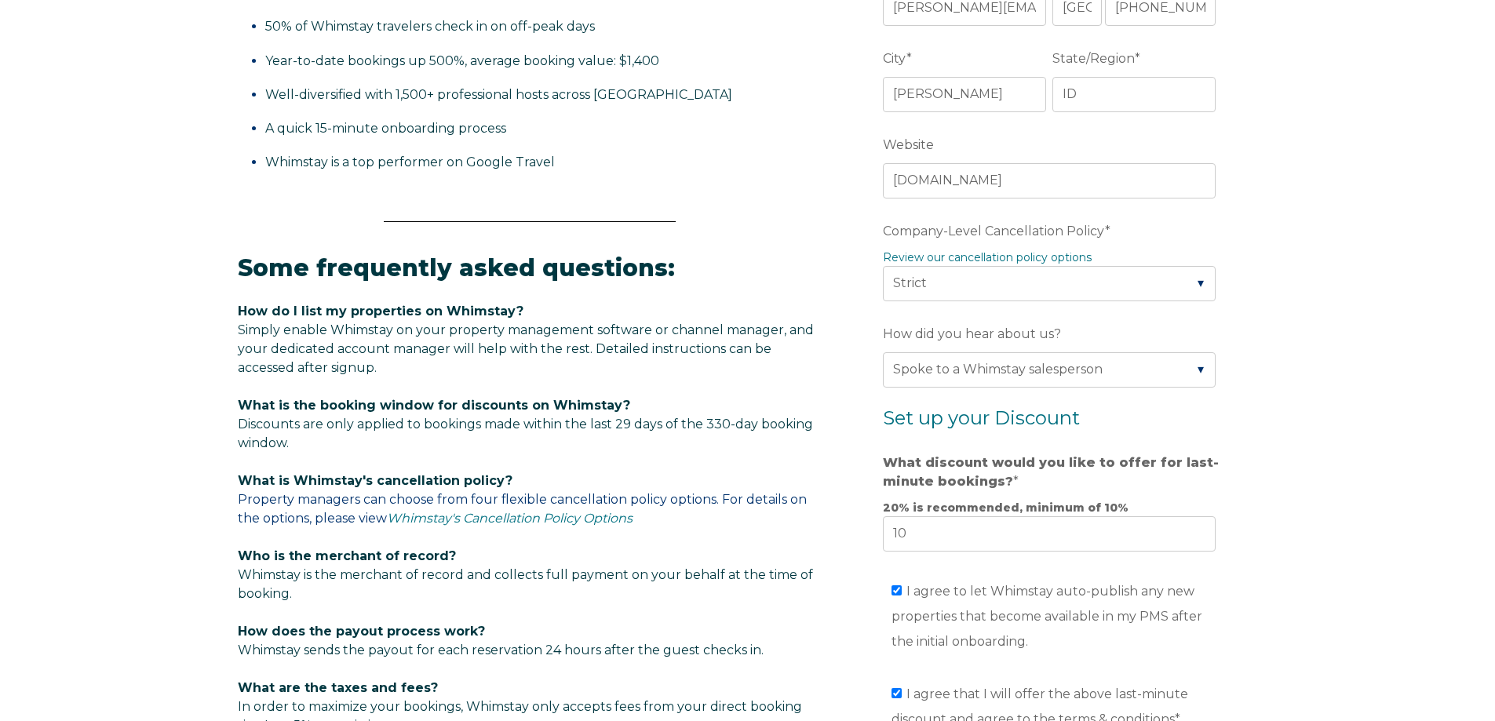
scroll to position [314, 0]
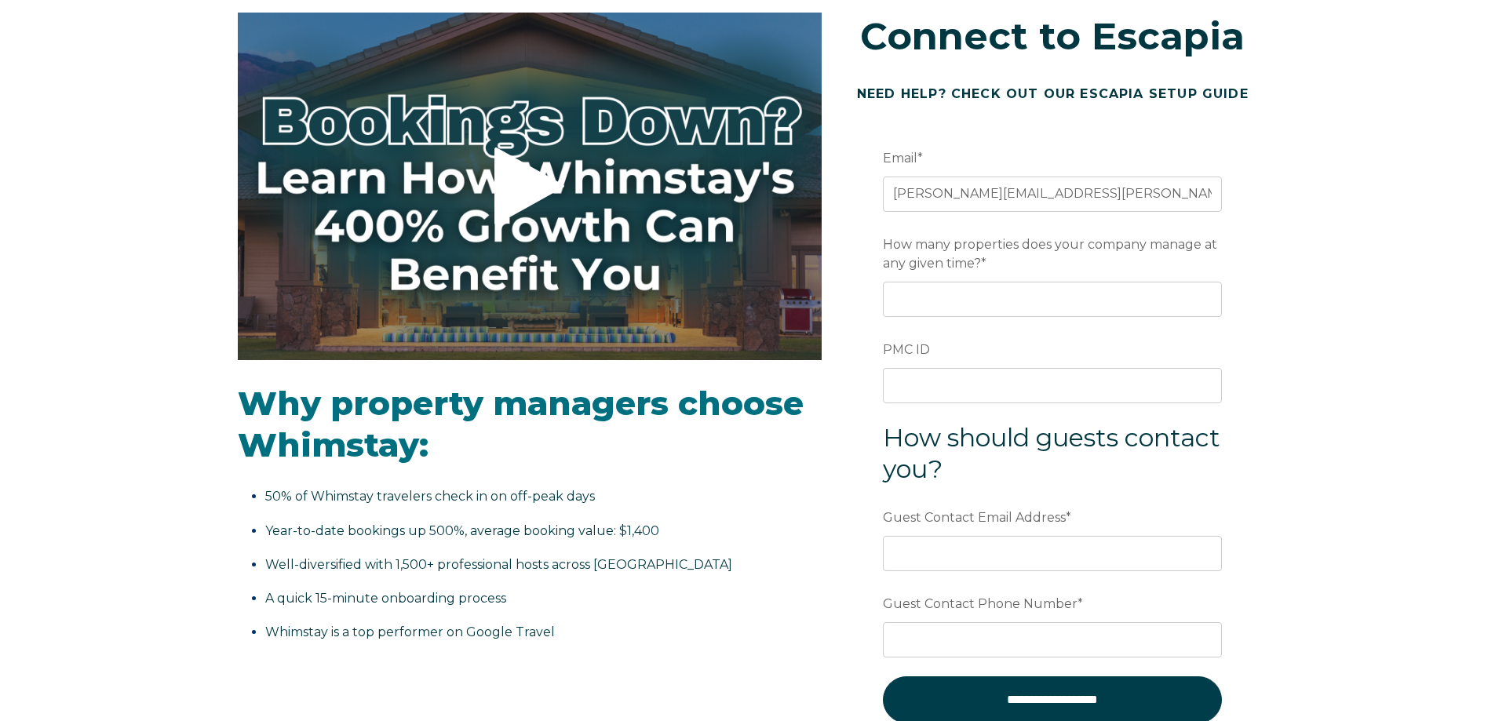
scroll to position [235, 0]
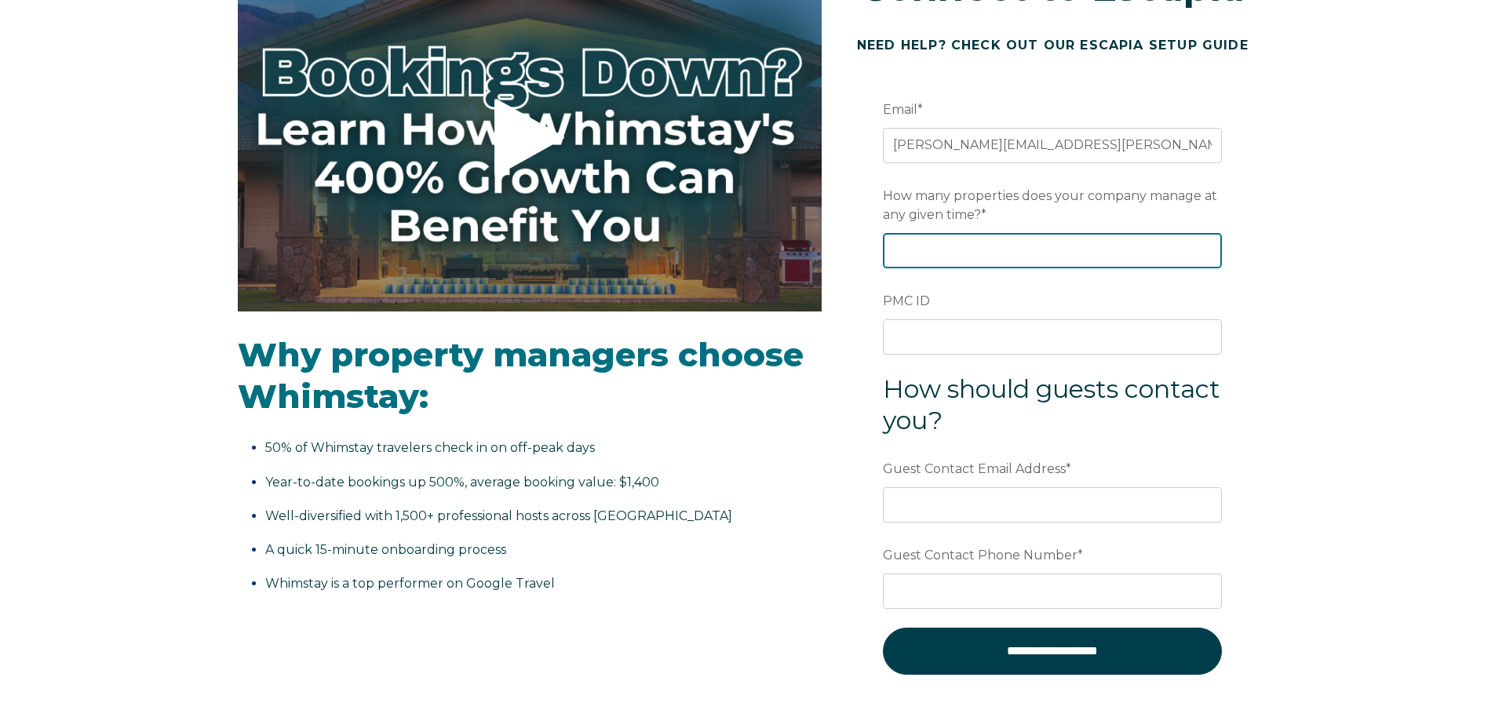
click at [907, 248] on input "How many properties does your company manage at any given time? *" at bounding box center [1052, 250] width 339 height 35
type input "140"
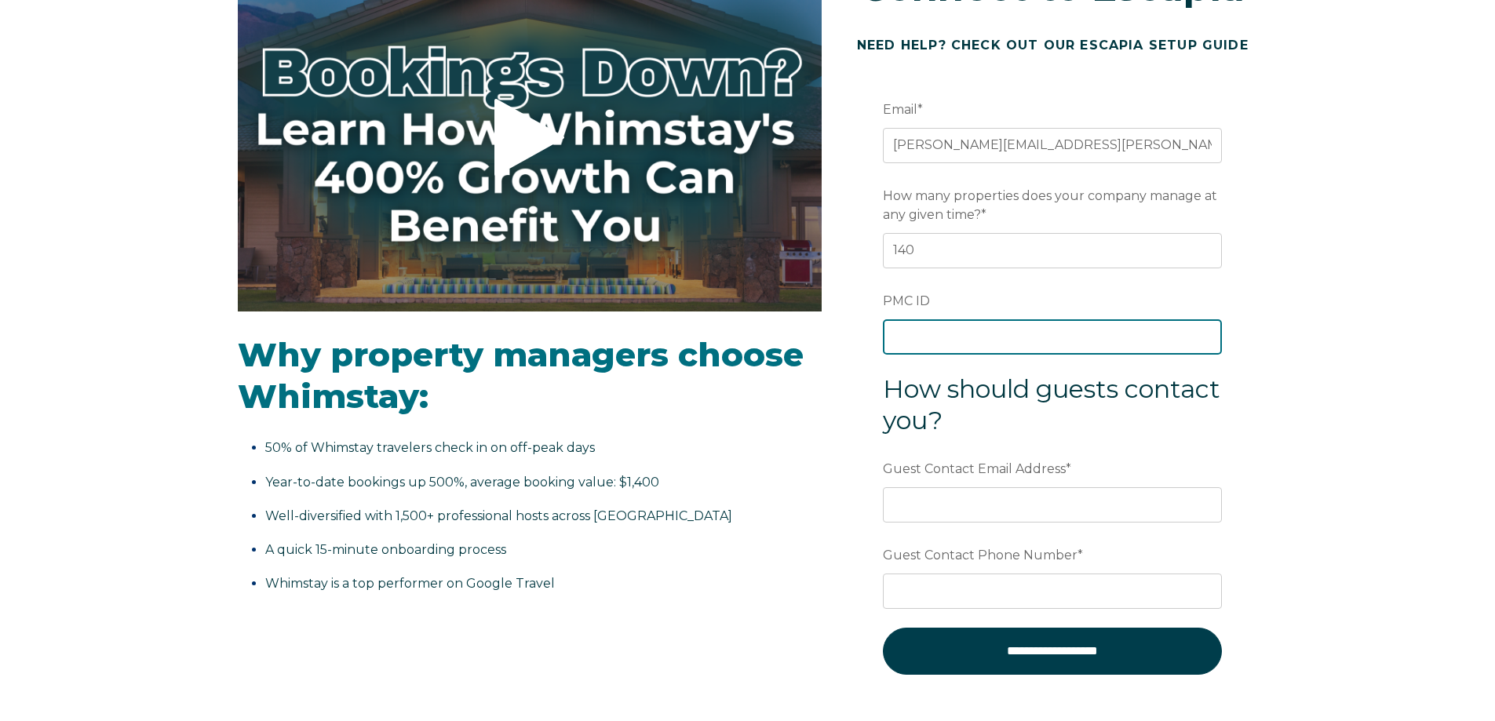
click at [901, 343] on input "PMC ID" at bounding box center [1052, 336] width 339 height 35
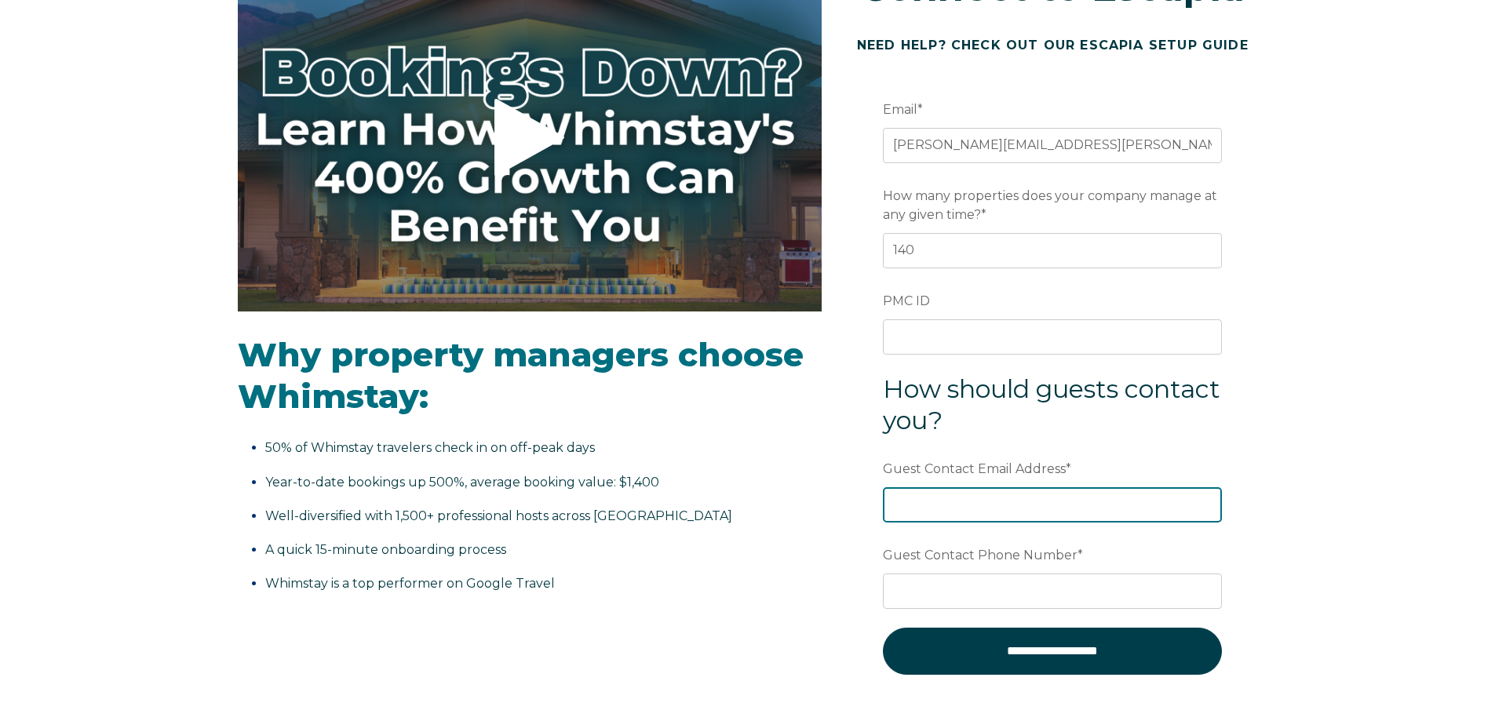
click at [942, 503] on input "Guest Contact Email Address *" at bounding box center [1052, 504] width 339 height 35
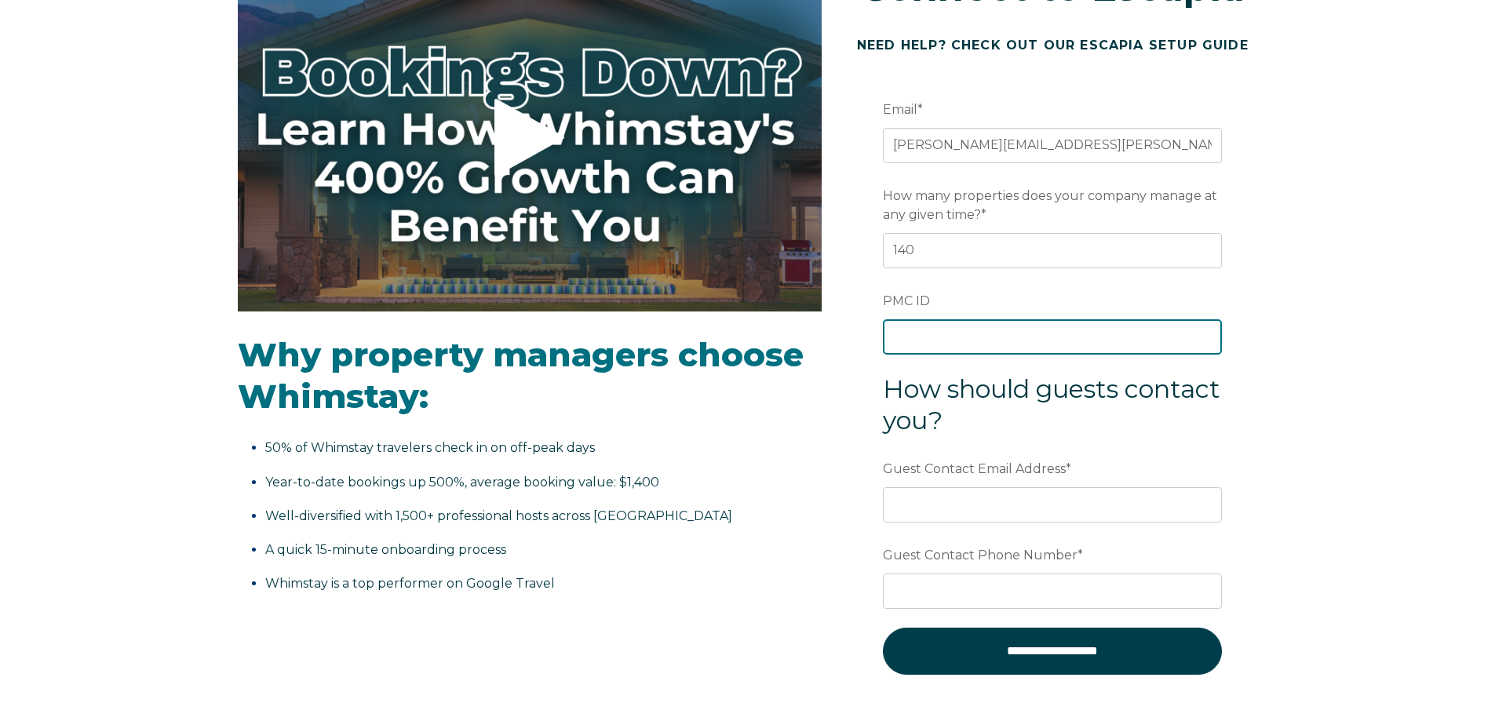
click at [935, 343] on input "PMC ID" at bounding box center [1052, 336] width 339 height 35
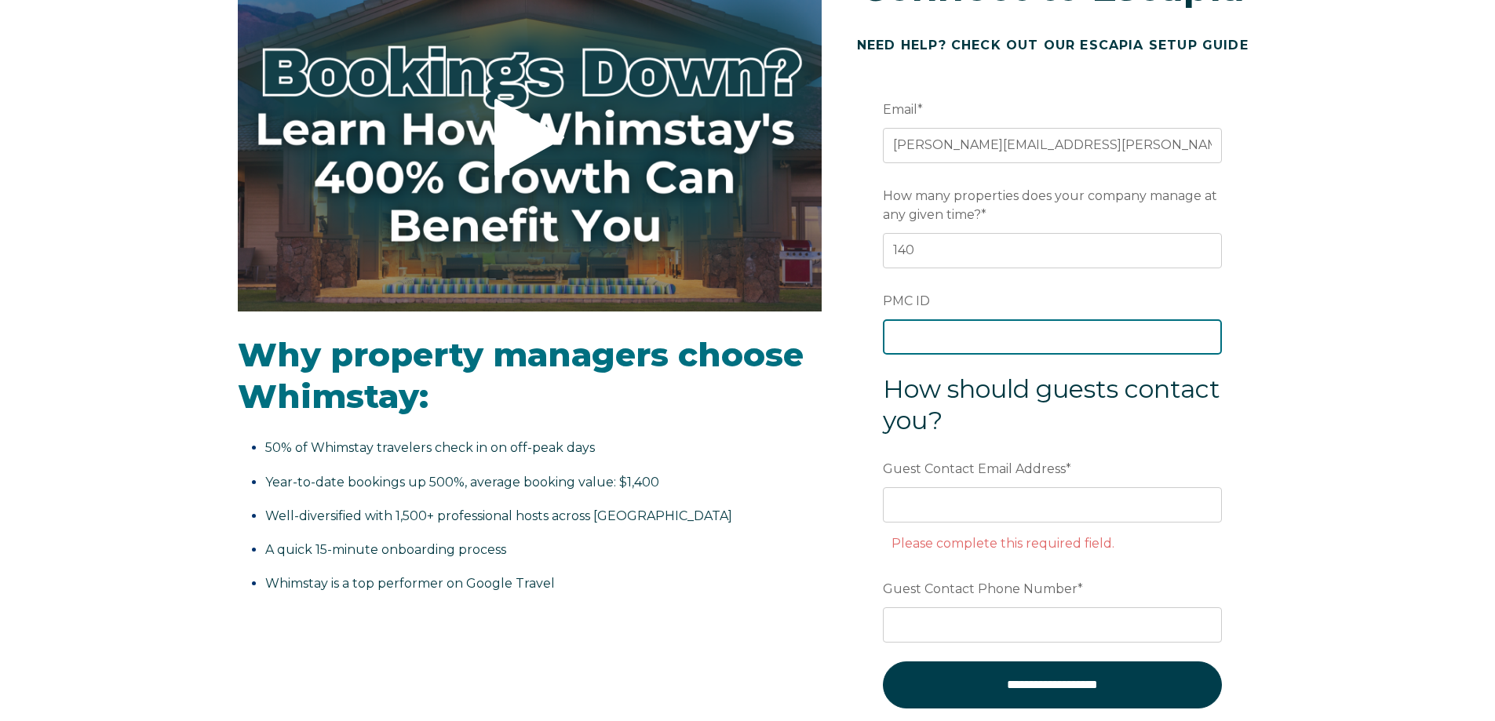
paste input "2632"
type input "2632"
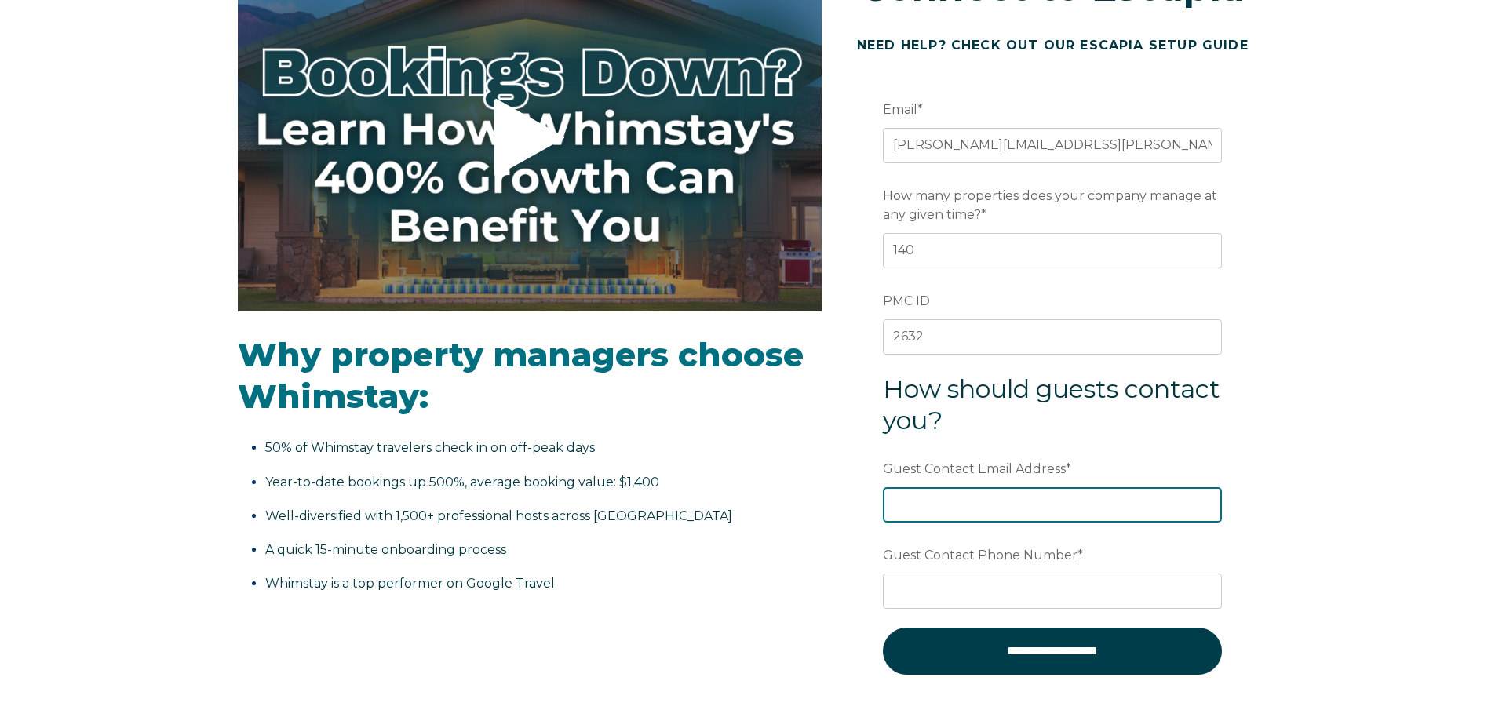
click at [947, 509] on input "Guest Contact Email Address *" at bounding box center [1052, 504] width 339 height 35
type input "[EMAIL_ADDRESS][DOMAIN_NAME]"
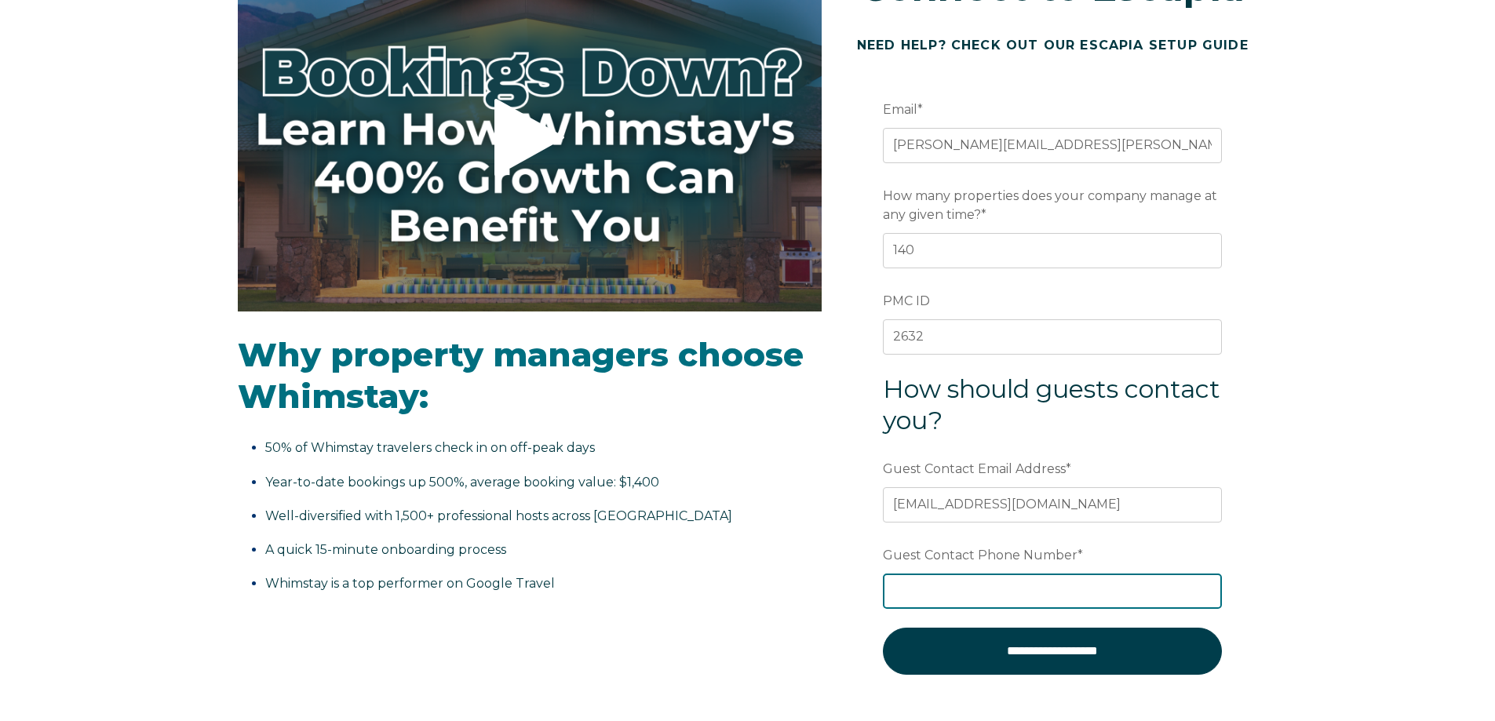
click at [964, 592] on input "Guest Contact Phone Number *" at bounding box center [1052, 591] width 339 height 35
type input "2"
type input "[PHONE_NUMBER]"
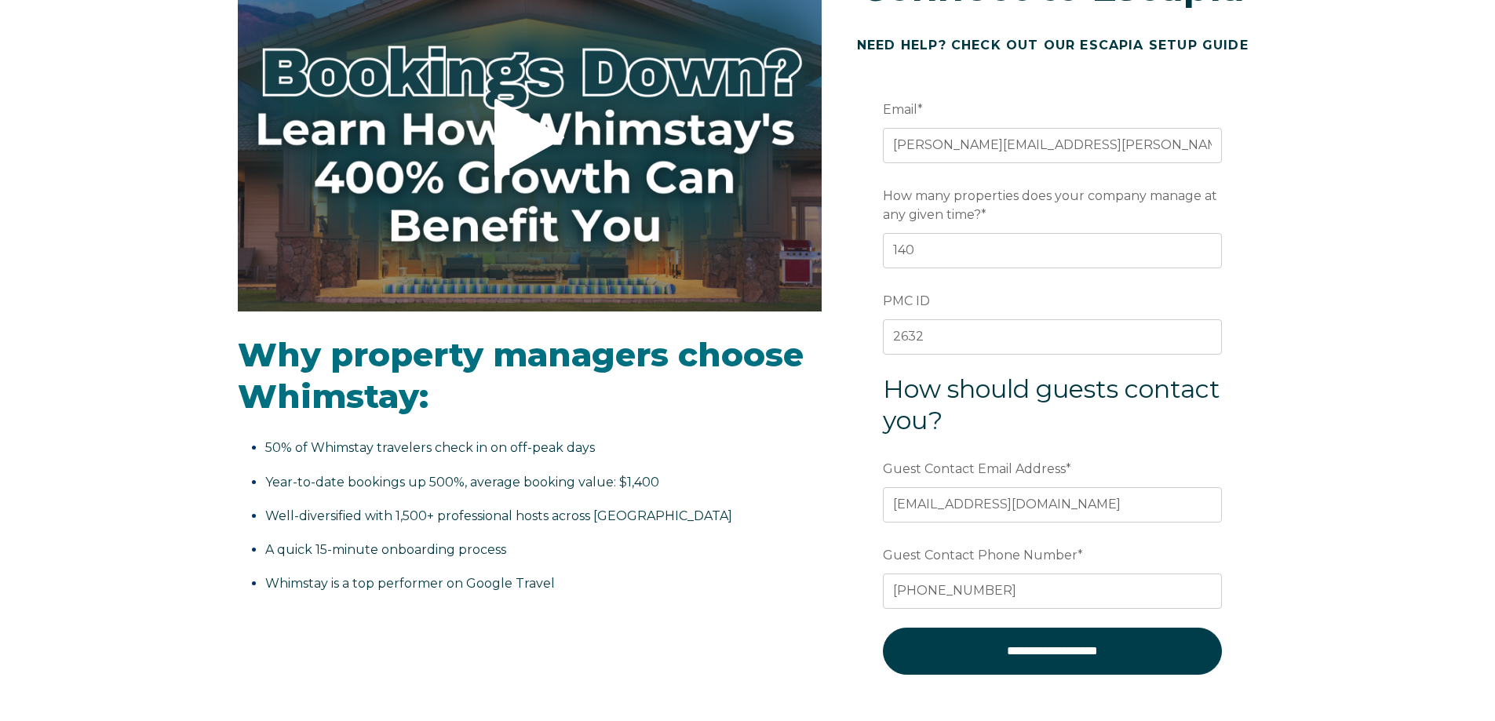
click at [1390, 540] on div "Video player - SSOB Pitch Vid Thumbnail - Click to play video Why property mana…" at bounding box center [747, 378] width 1495 height 828
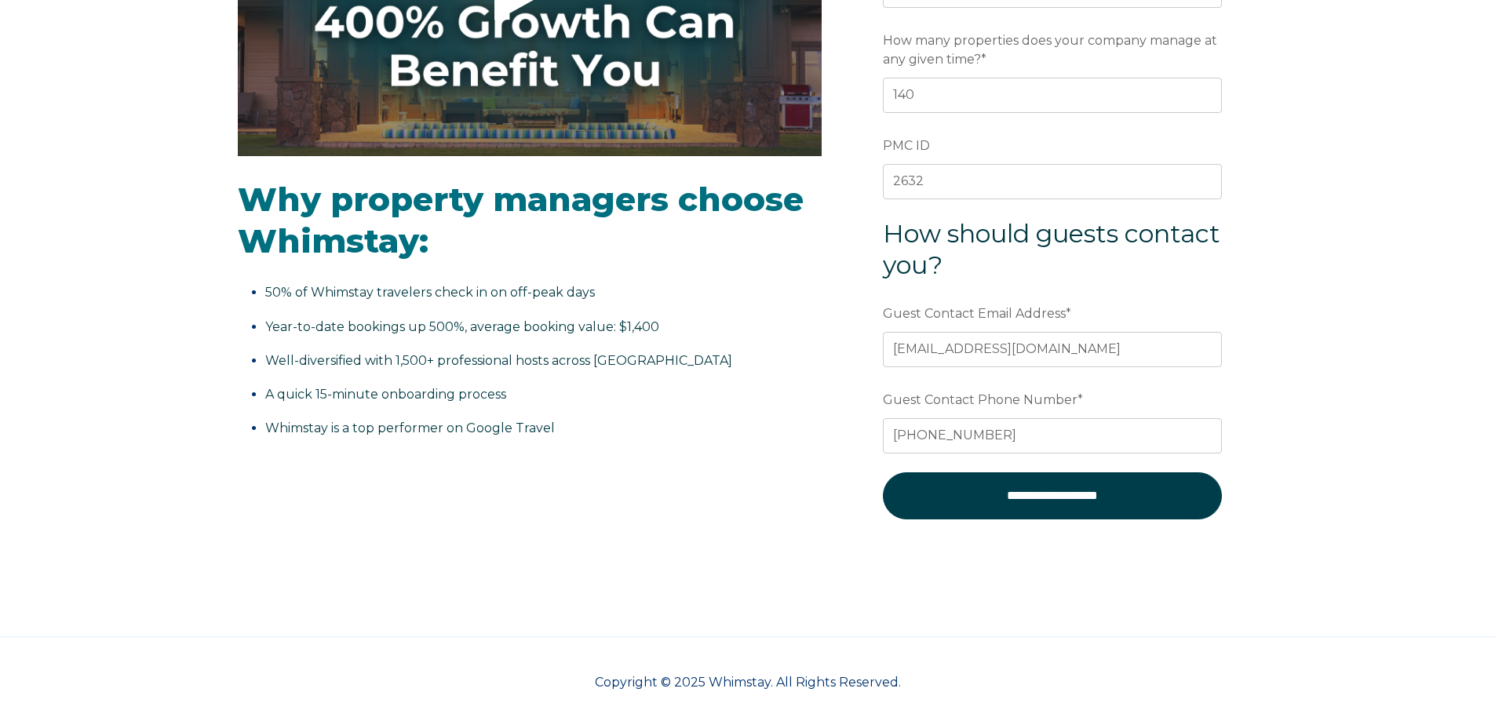
scroll to position [392, 0]
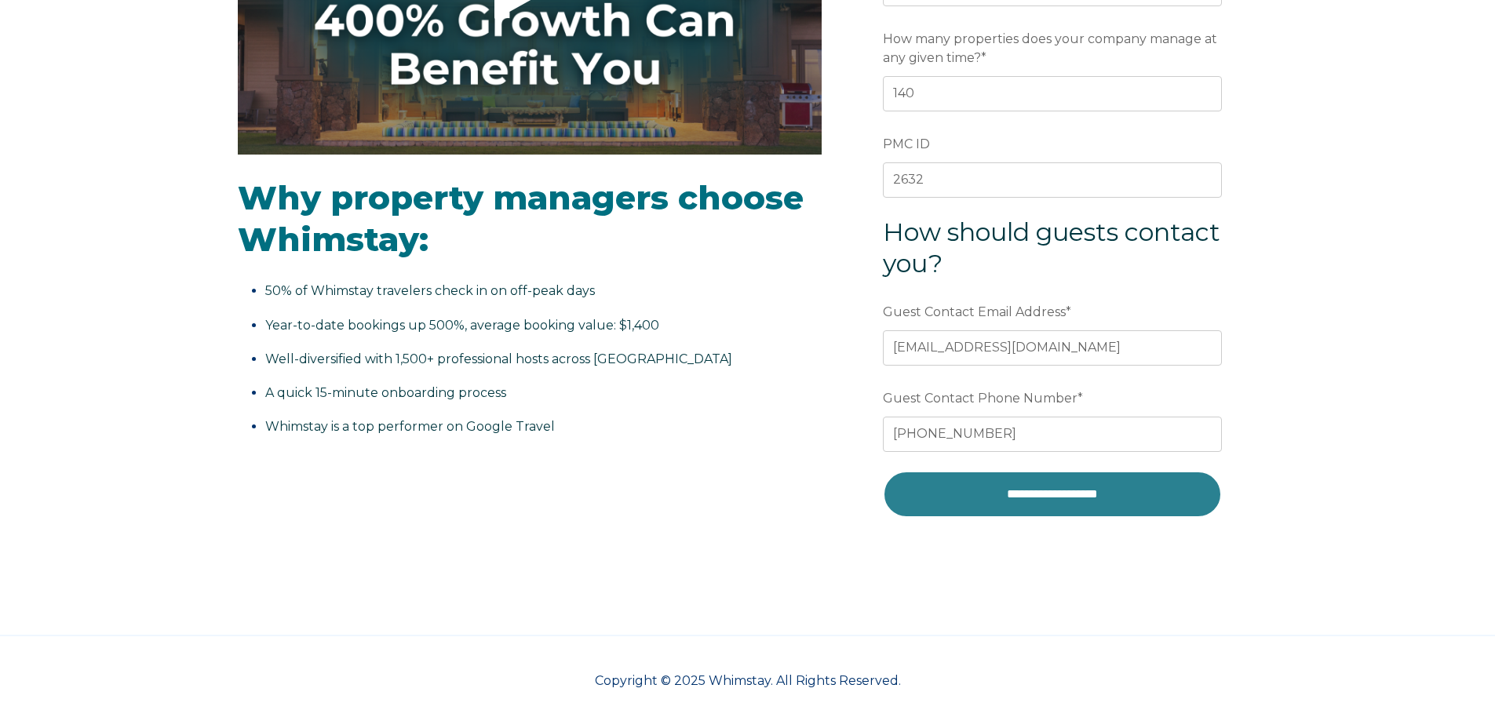
click at [1014, 497] on input "**********" at bounding box center [1052, 494] width 339 height 47
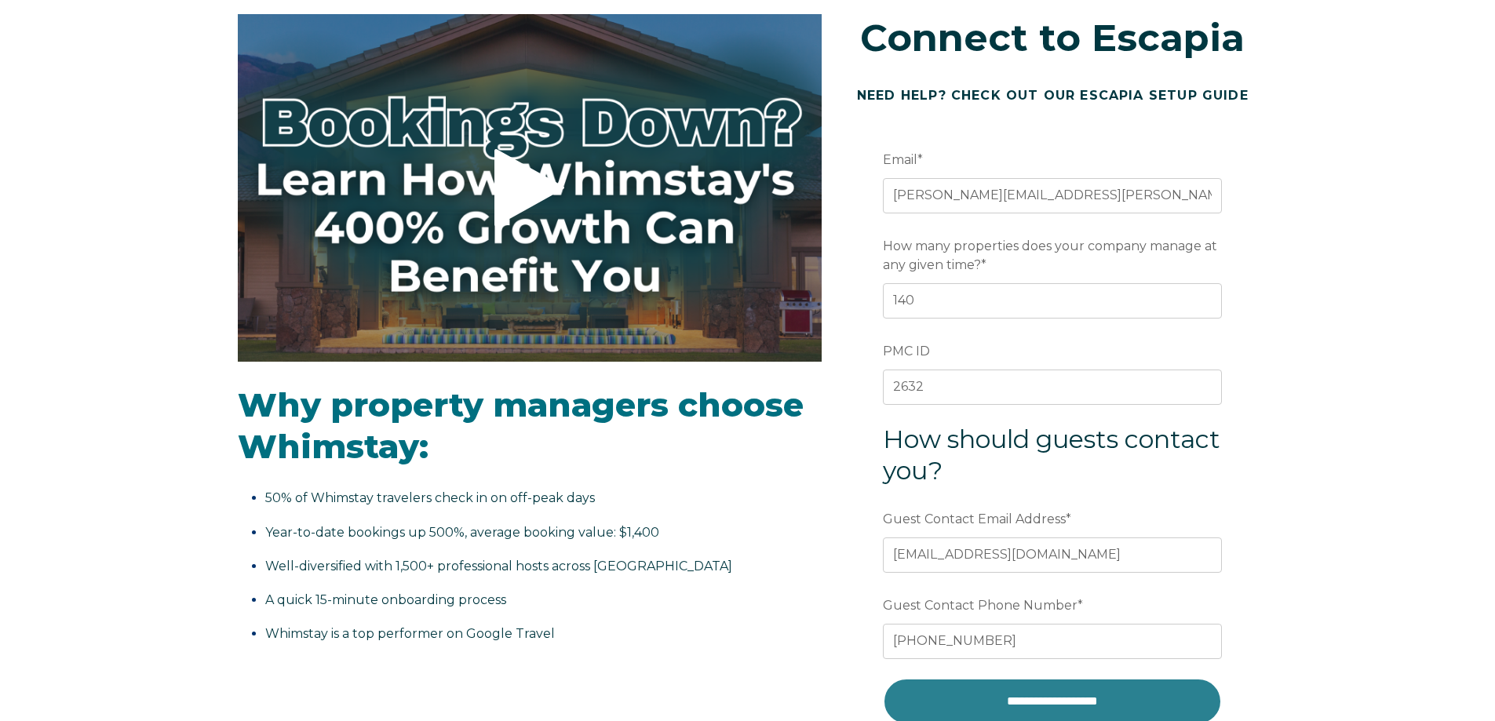
scroll to position [314, 0]
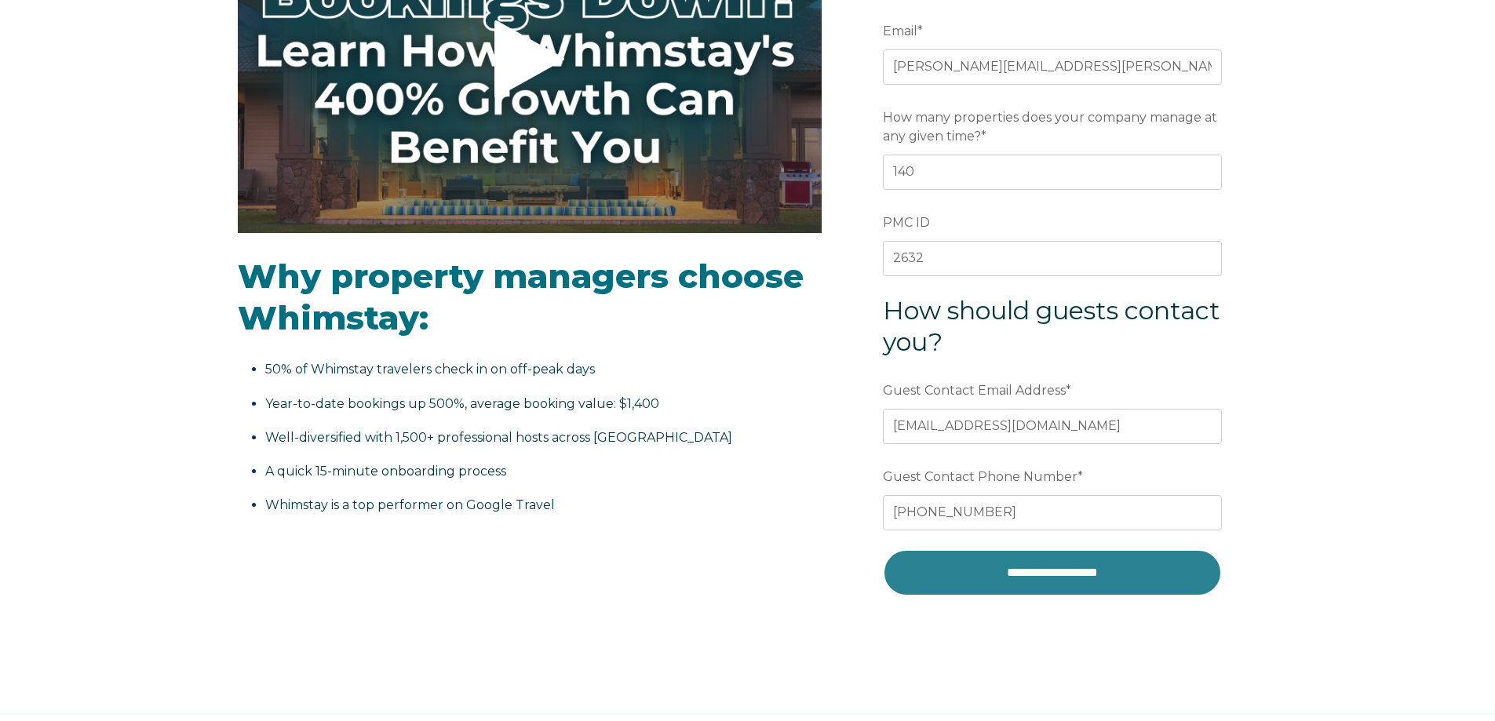
click at [1033, 582] on input "**********" at bounding box center [1052, 572] width 339 height 47
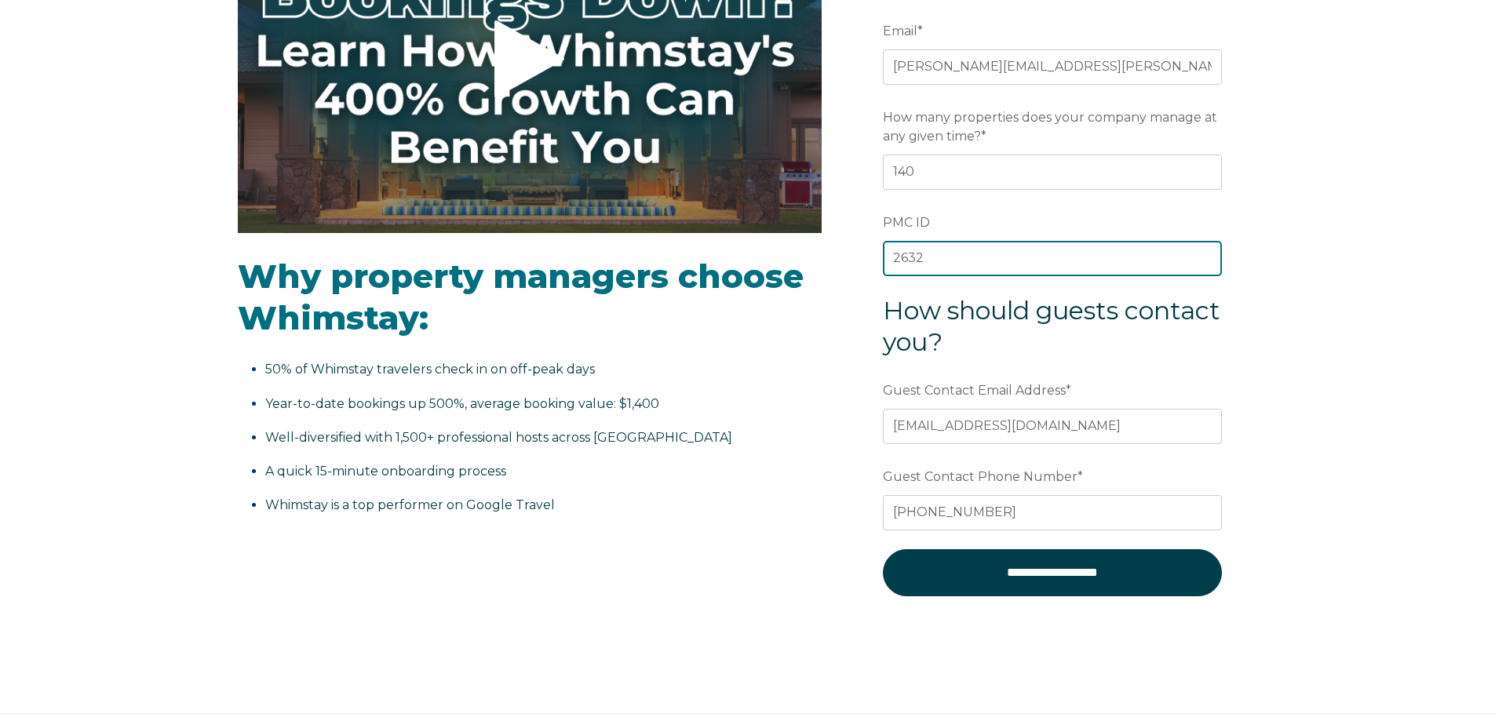
drag, startPoint x: 932, startPoint y: 261, endPoint x: 873, endPoint y: 253, distance: 59.4
click at [873, 253] on form "**********" at bounding box center [1052, 316] width 410 height 669
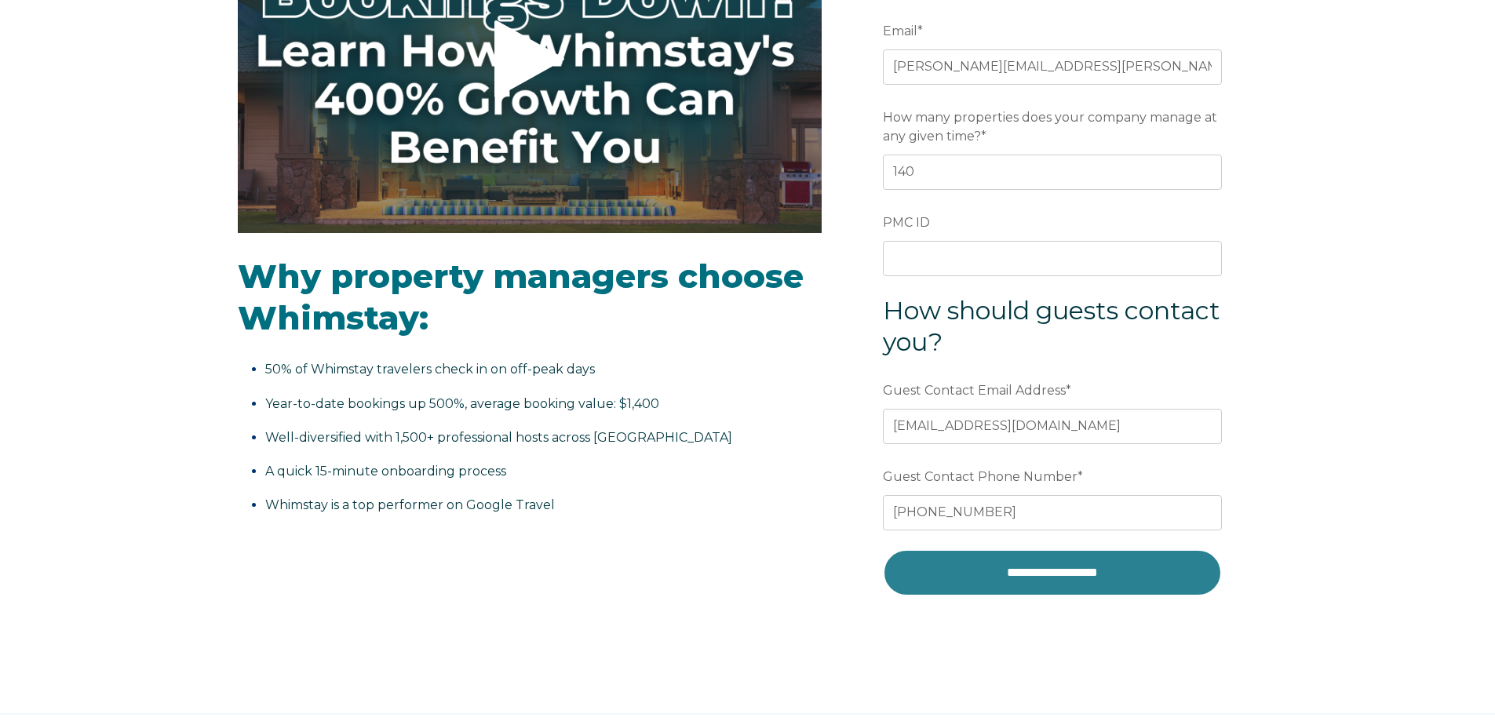
click at [1059, 574] on input "**********" at bounding box center [1052, 572] width 339 height 47
